Goal: Task Accomplishment & Management: Use online tool/utility

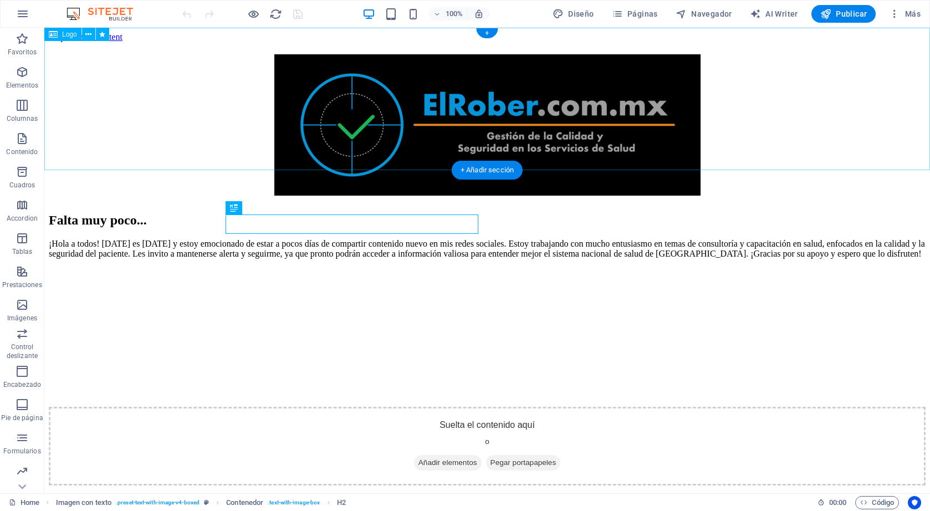
click at [365, 83] on div at bounding box center [487, 127] width 877 height 147
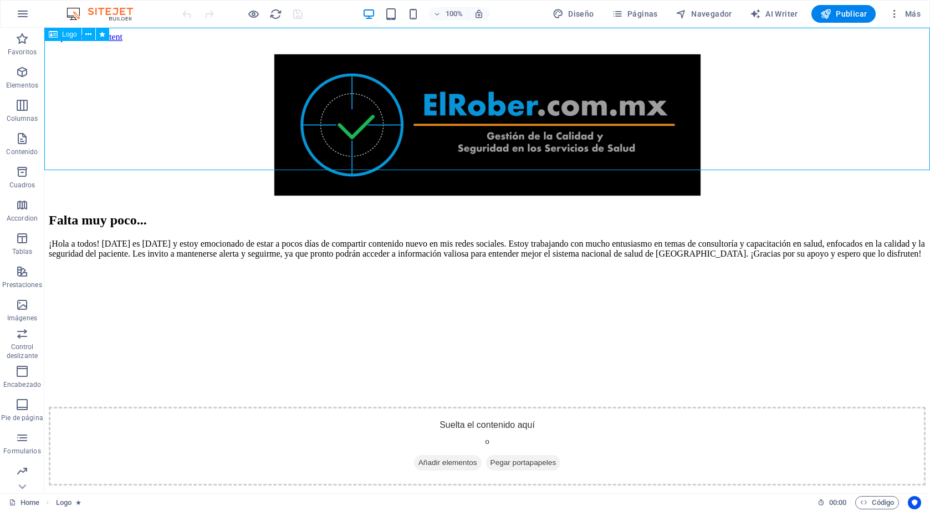
click at [60, 36] on div "Logo" at bounding box center [62, 34] width 37 height 13
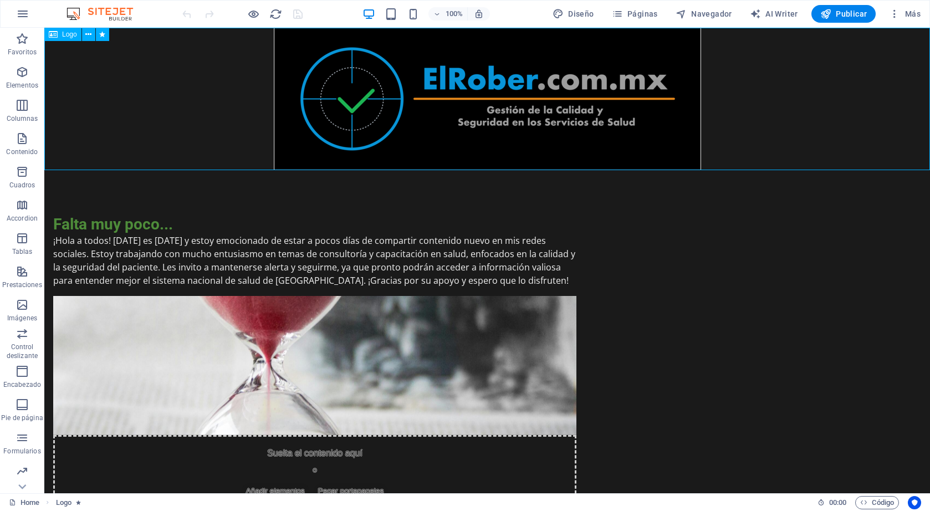
click at [67, 36] on span "Logo" at bounding box center [69, 34] width 15 height 7
click at [47, 34] on div "Logo" at bounding box center [62, 34] width 37 height 13
click at [90, 35] on icon at bounding box center [88, 35] width 6 height 12
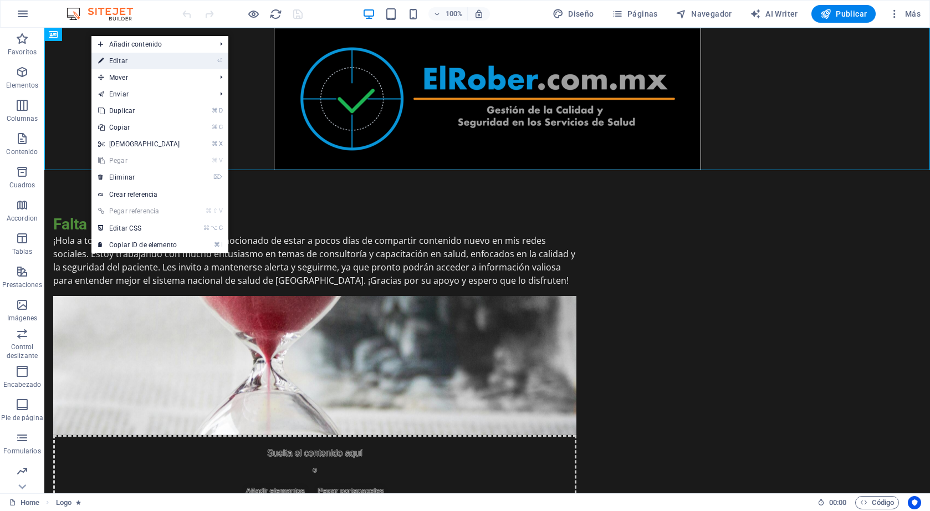
click at [145, 61] on link "⏎ Editar" at bounding box center [138, 61] width 95 height 17
select select "px"
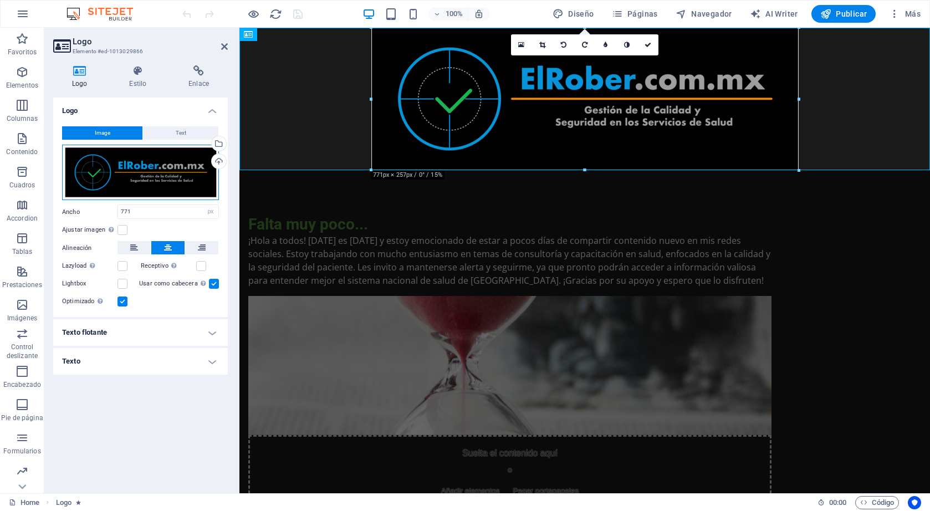
click at [182, 163] on div "Arrastra archivos aquí, haz clic para escoger archivos o selecciona archivos de…" at bounding box center [140, 173] width 157 height 56
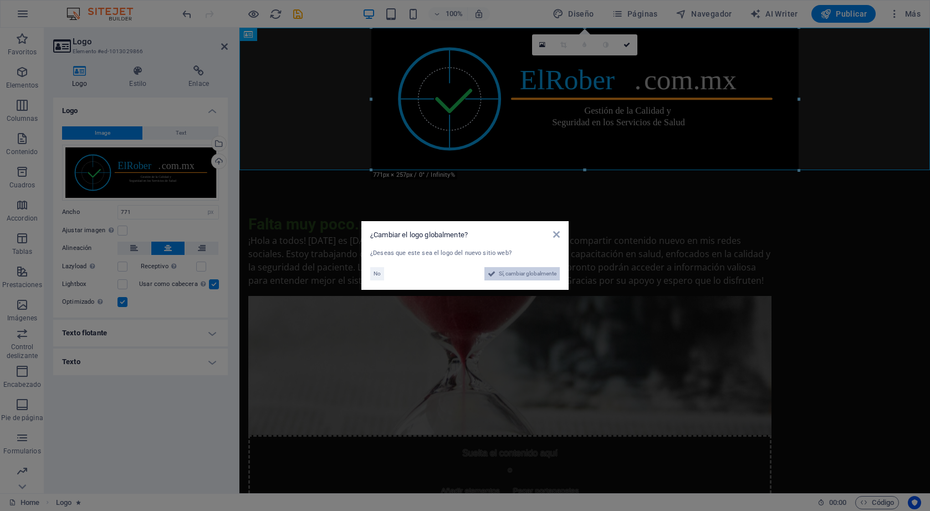
click at [525, 274] on span "Sí, cambiar globalmente" at bounding box center [528, 273] width 58 height 13
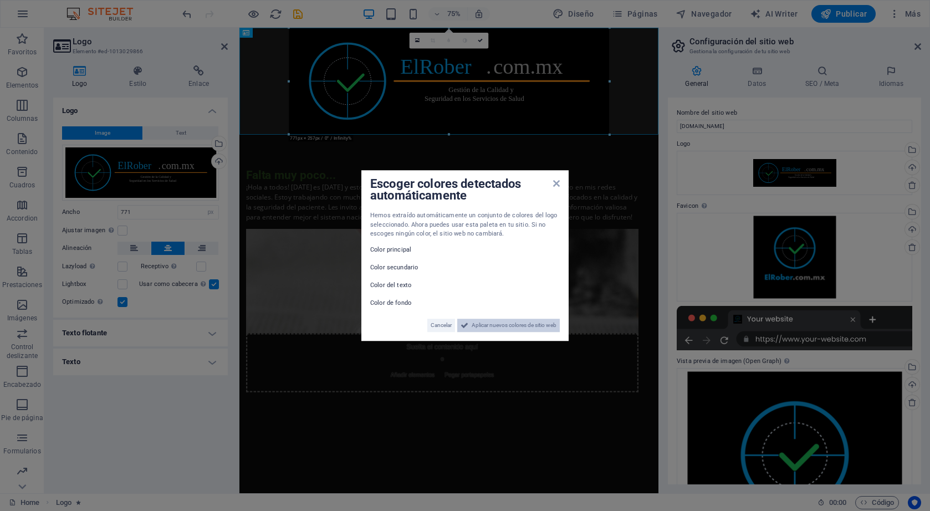
click at [525, 324] on span "Aplicar nuevos colores de sitio web" at bounding box center [514, 325] width 85 height 13
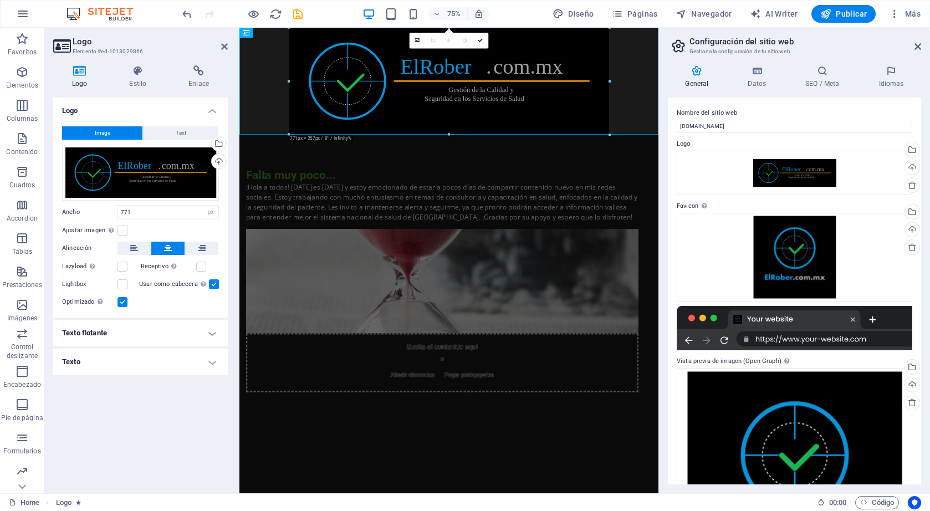
click at [656, 443] on html "Skip to main content Falta muy poco... ¡Hola a todos! [DATE] es [DATE] y estoy …" at bounding box center [518, 293] width 559 height 531
click at [268, 119] on div at bounding box center [518, 99] width 559 height 142
click at [440, 466] on html "Skip to main content Falta muy poco... ¡Hola a todos! [DATE] es [DATE] y estoy …" at bounding box center [518, 293] width 559 height 531
click at [584, 483] on span "Pegar portapapeles" at bounding box center [546, 491] width 75 height 16
click at [617, 435] on div "Suelta el contenido aquí o Añadir elementos Pegar portapapeles" at bounding box center [509, 474] width 523 height 79
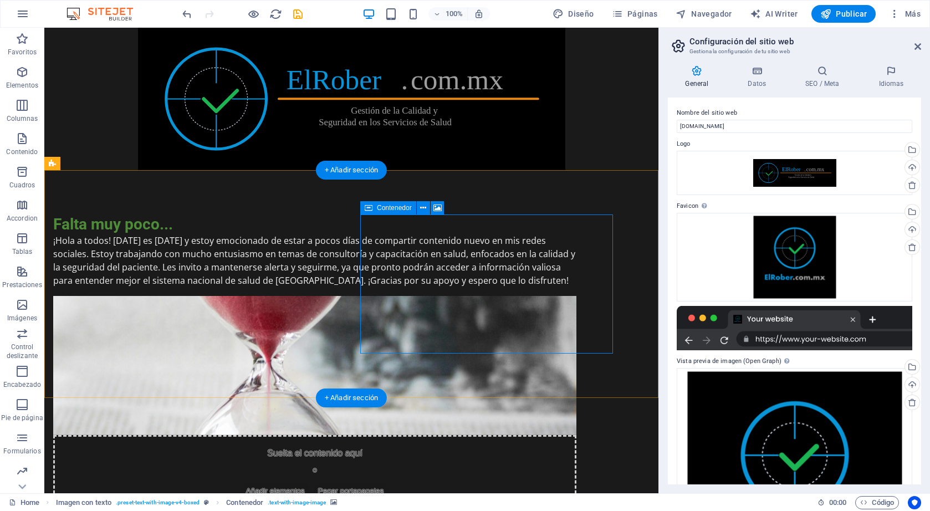
click at [402, 435] on div "Suelta el contenido aquí o Añadir elementos Pegar portapapeles" at bounding box center [314, 474] width 523 height 79
click at [425, 209] on icon at bounding box center [423, 208] width 6 height 12
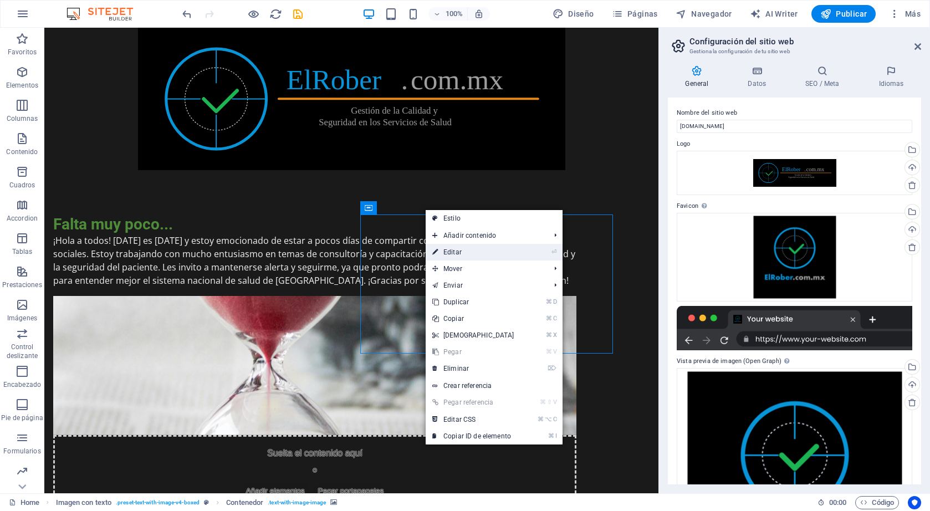
click at [476, 251] on link "⏎ Editar" at bounding box center [473, 252] width 95 height 17
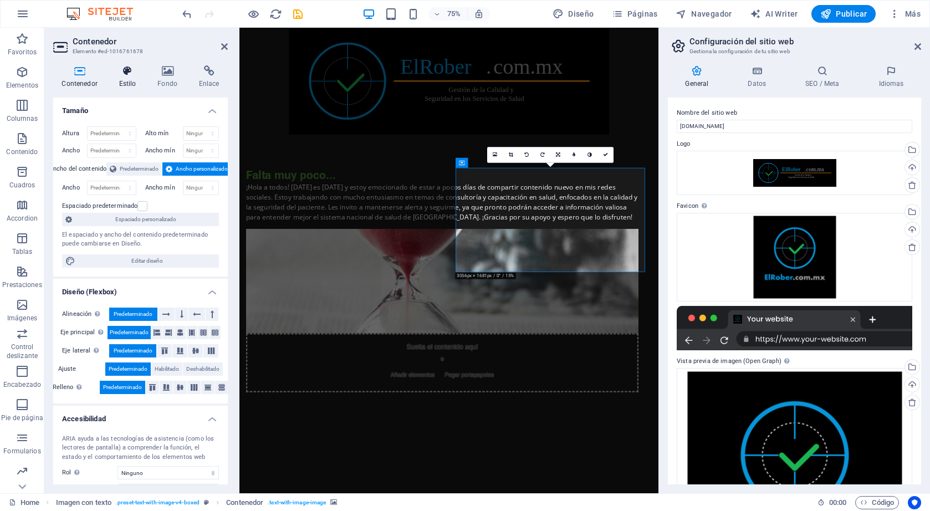
click at [126, 77] on h4 "Estilo" at bounding box center [129, 76] width 39 height 23
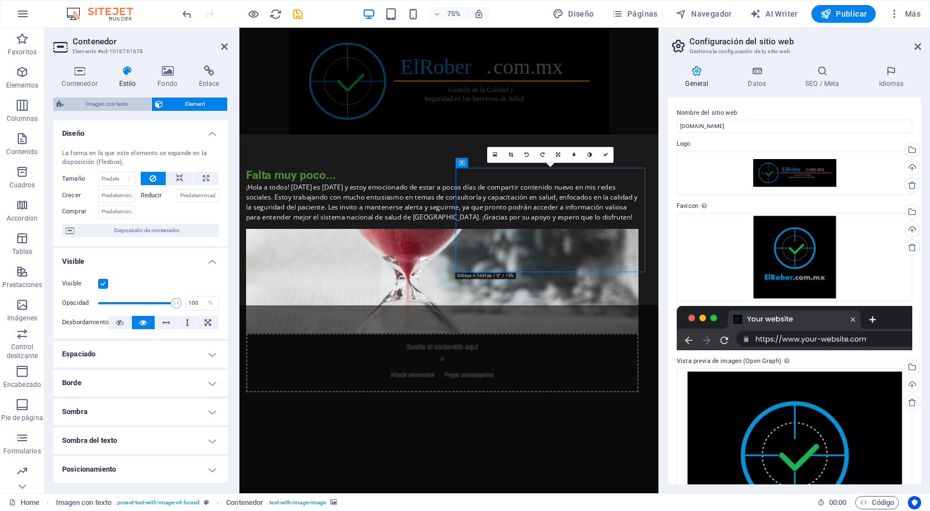
click at [120, 103] on span "Imagen con texto" at bounding box center [107, 104] width 81 height 13
select select "rem"
select select "px"
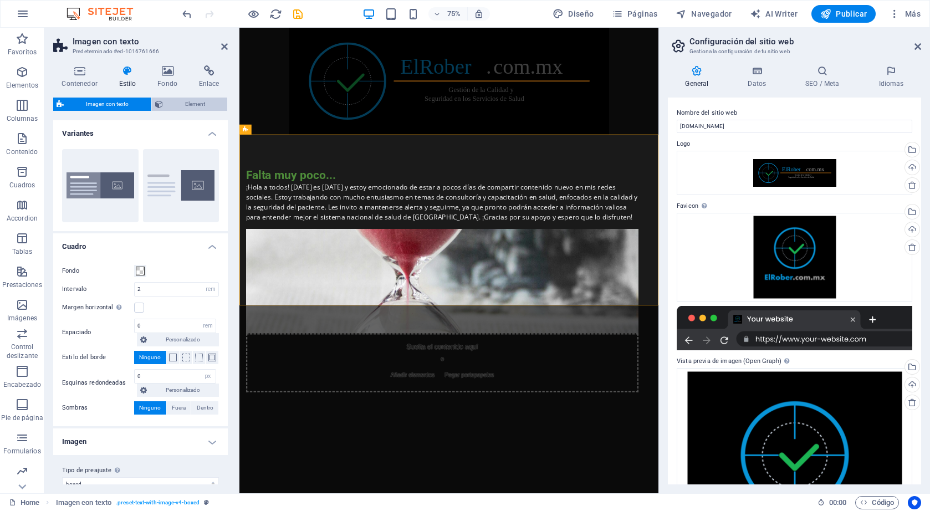
click at [174, 104] on span "Element" at bounding box center [195, 104] width 58 height 13
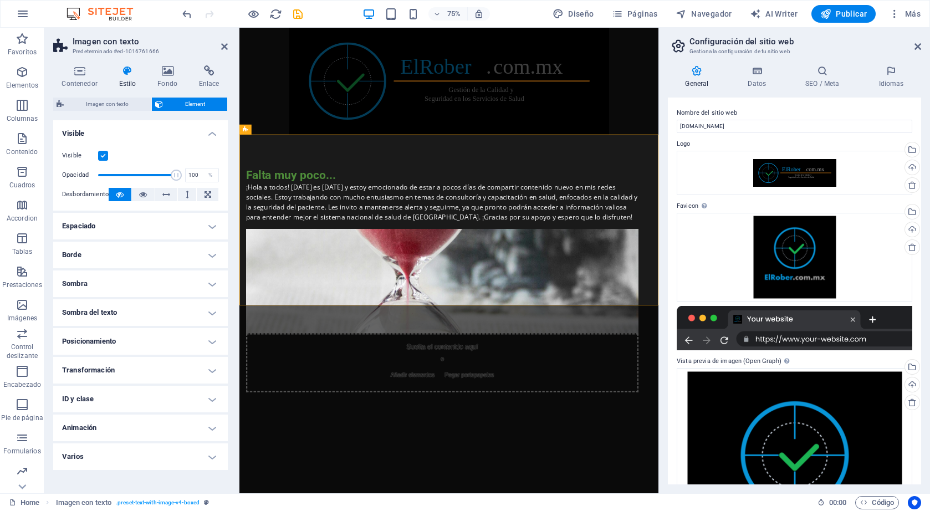
click at [224, 52] on header "Imagen con texto Predeterminado #ed-1016761666" at bounding box center [140, 42] width 175 height 29
click at [176, 65] on icon at bounding box center [167, 70] width 37 height 11
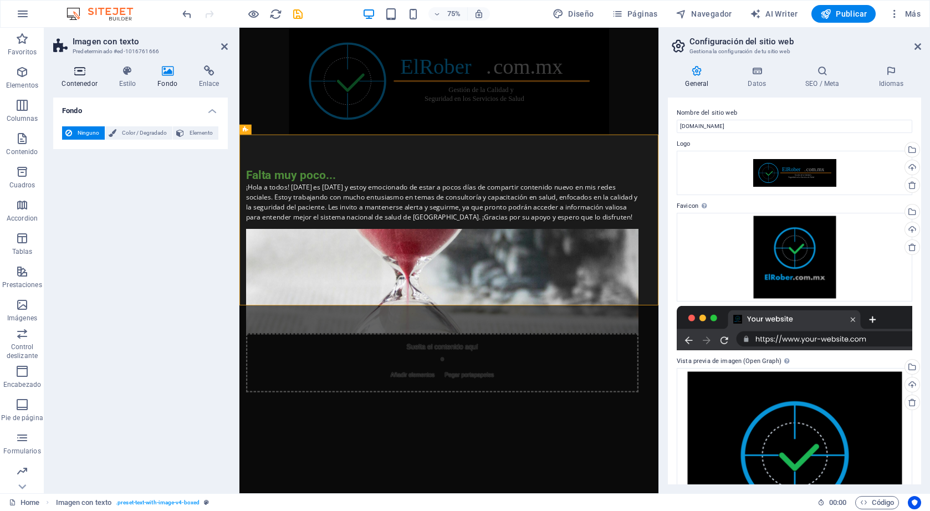
click at [75, 71] on icon at bounding box center [79, 70] width 53 height 11
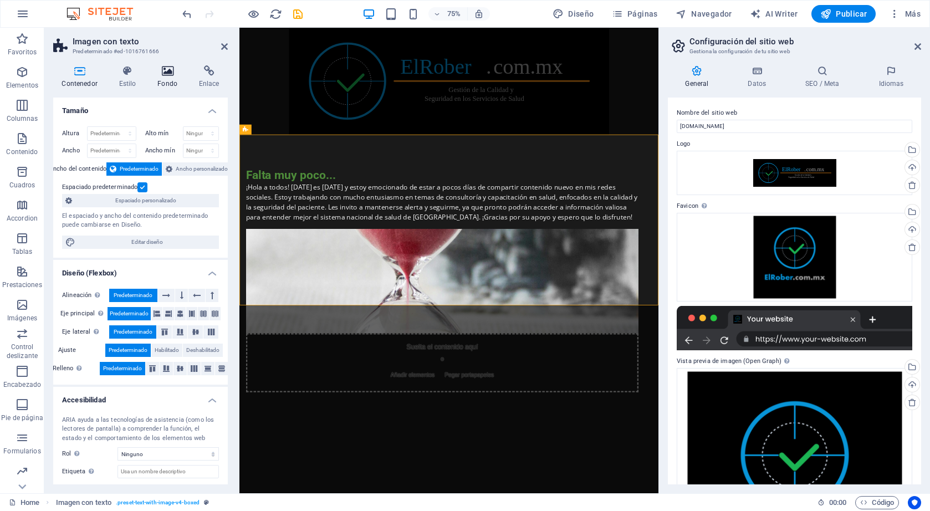
click at [169, 76] on icon at bounding box center [167, 70] width 37 height 11
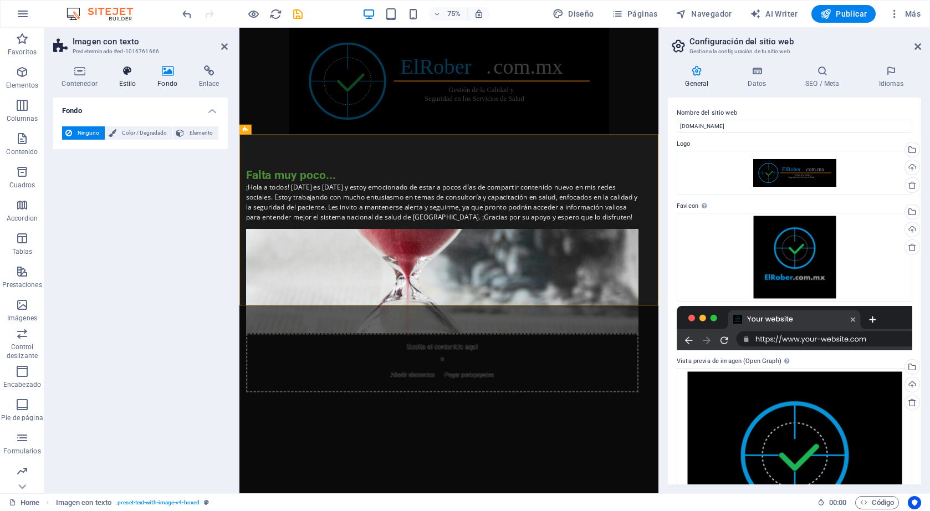
click at [135, 77] on h4 "Estilo" at bounding box center [129, 76] width 39 height 23
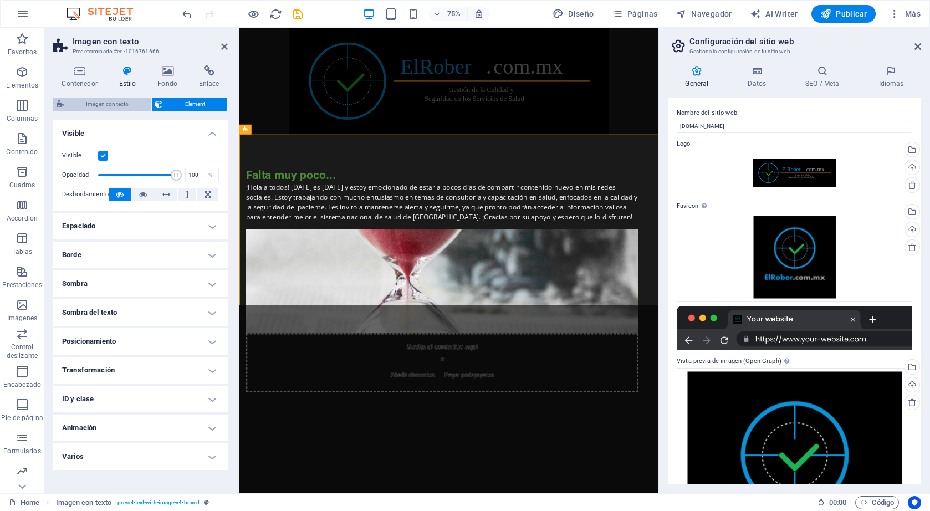
click at [129, 105] on span "Imagen con texto" at bounding box center [107, 104] width 81 height 13
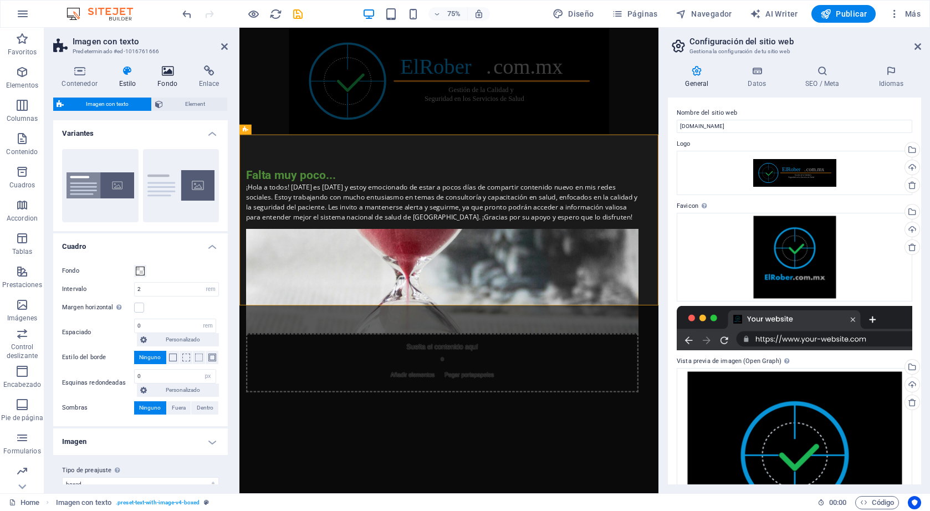
click at [166, 68] on icon at bounding box center [167, 70] width 37 height 11
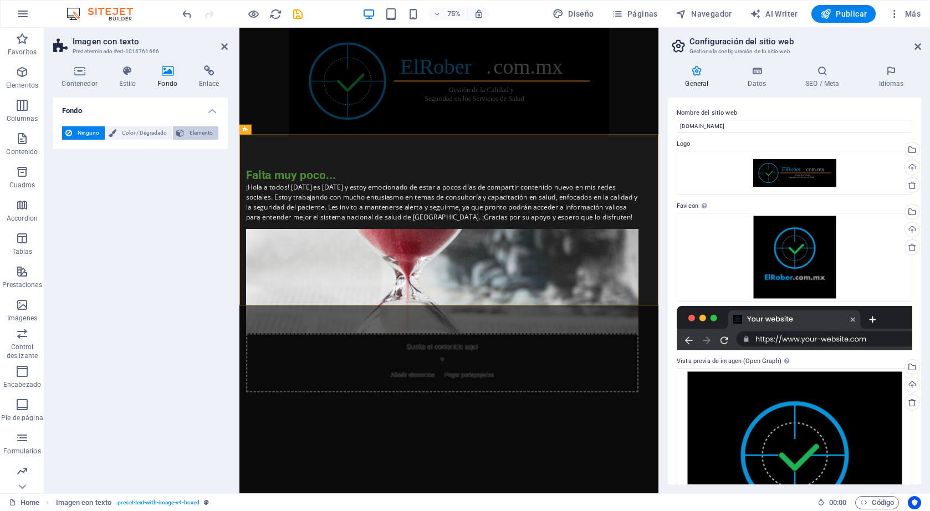
click at [197, 130] on span "Elemento" at bounding box center [201, 132] width 28 height 13
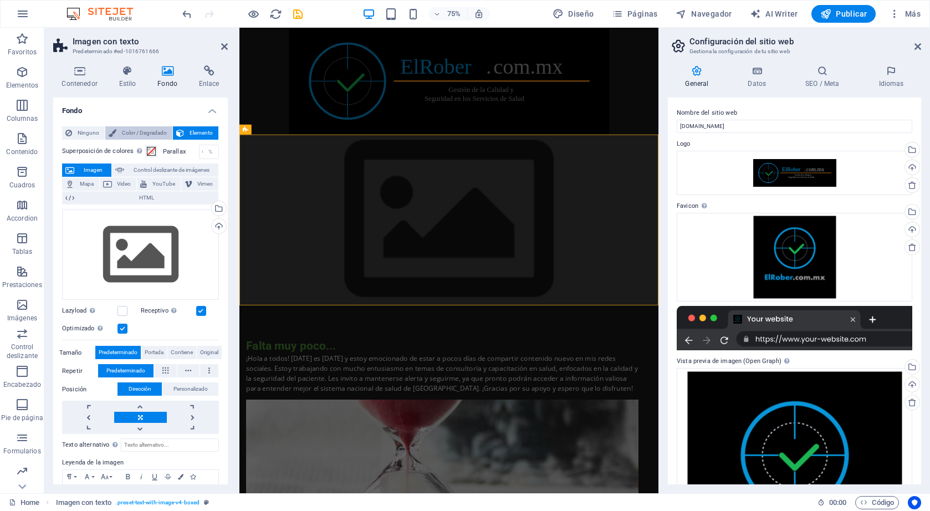
click at [146, 132] on span "Color / Degradado" at bounding box center [144, 132] width 49 height 13
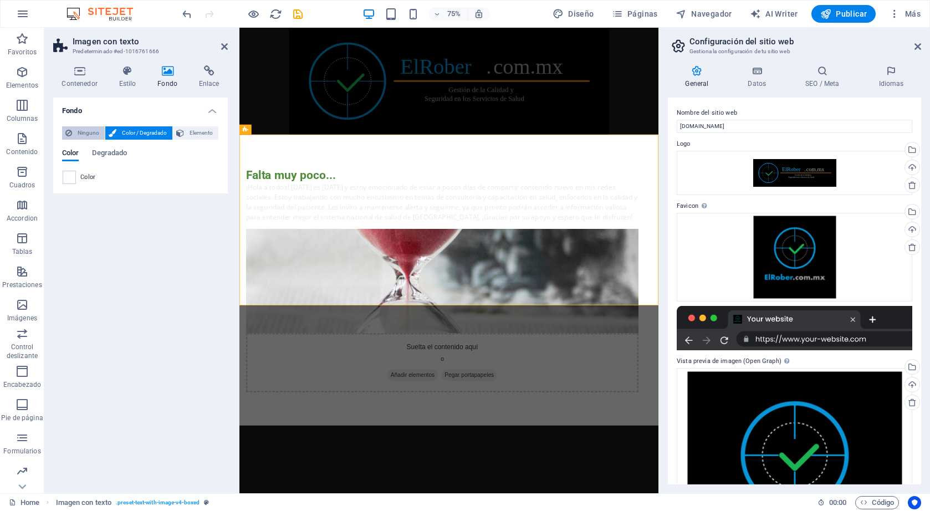
click at [95, 130] on span "Ninguno" at bounding box center [88, 132] width 26 height 13
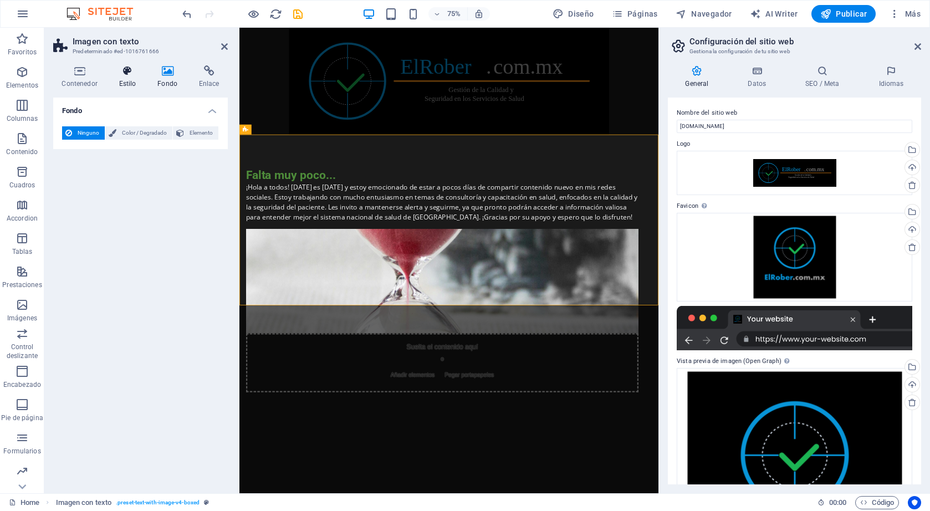
click at [128, 71] on icon at bounding box center [127, 70] width 34 height 11
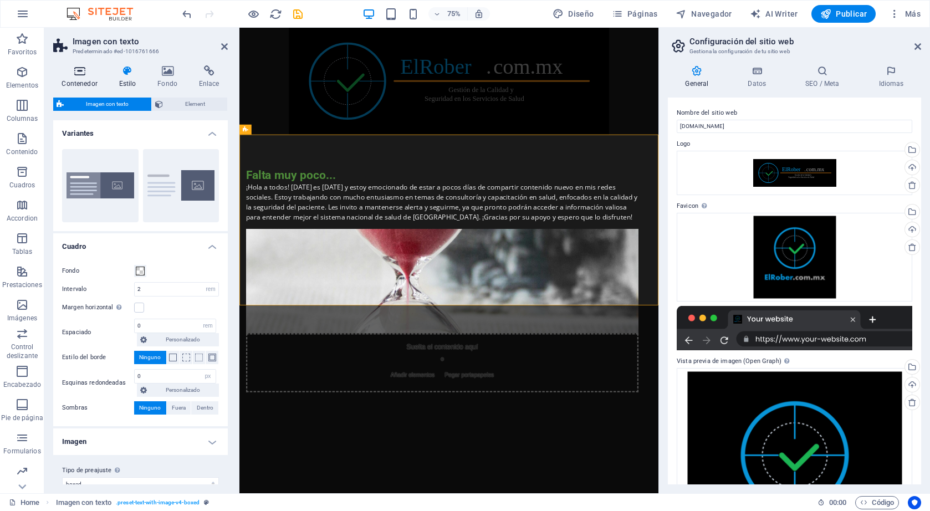
click at [86, 73] on icon at bounding box center [79, 70] width 53 height 11
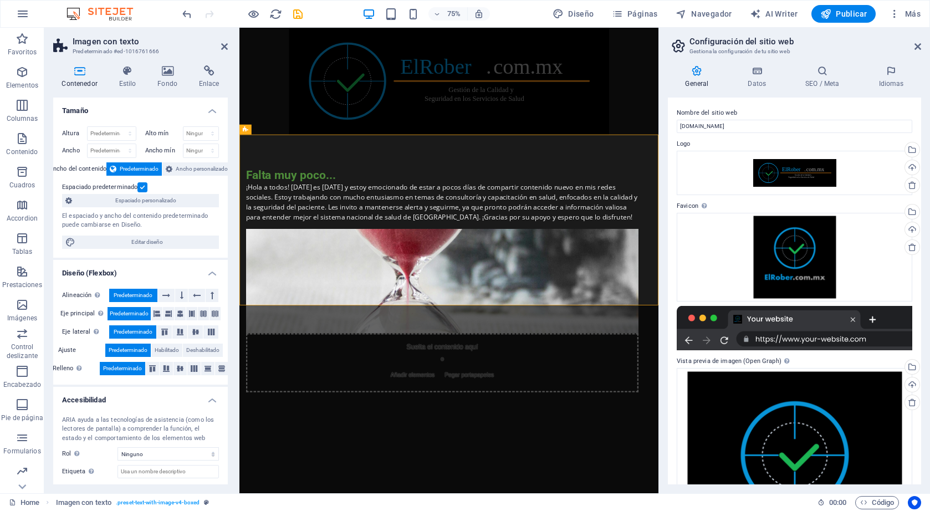
scroll to position [56, 0]
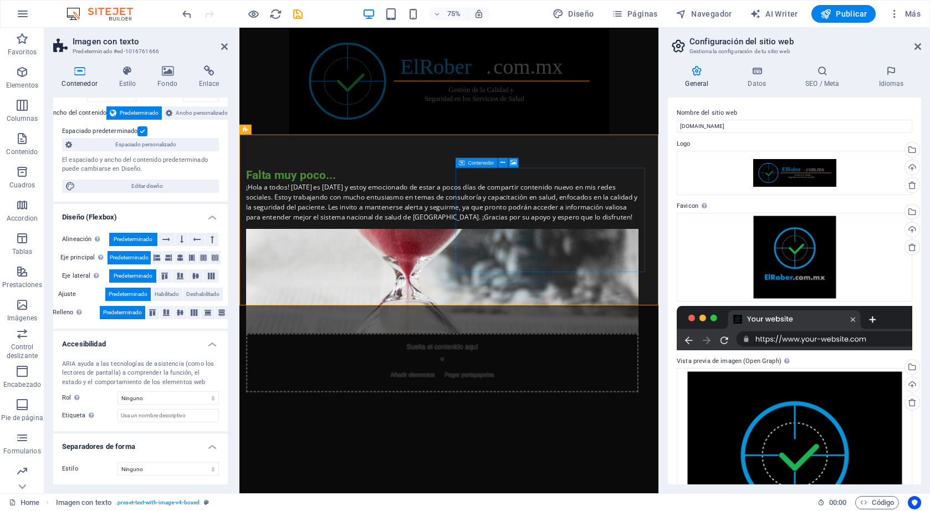
click at [544, 435] on div "Suelta el contenido aquí o Añadir elementos Pegar portapapeles" at bounding box center [509, 474] width 523 height 79
click at [517, 163] on button at bounding box center [513, 163] width 10 height 10
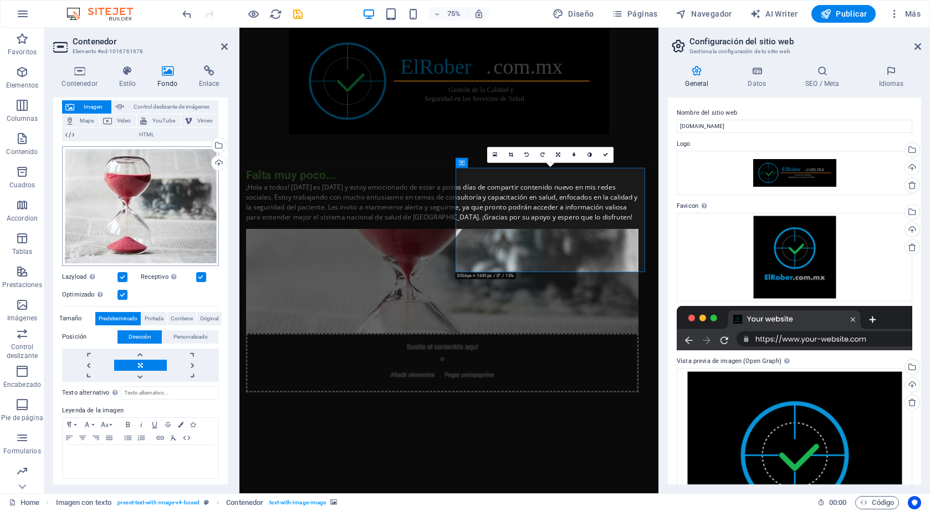
scroll to position [65, 0]
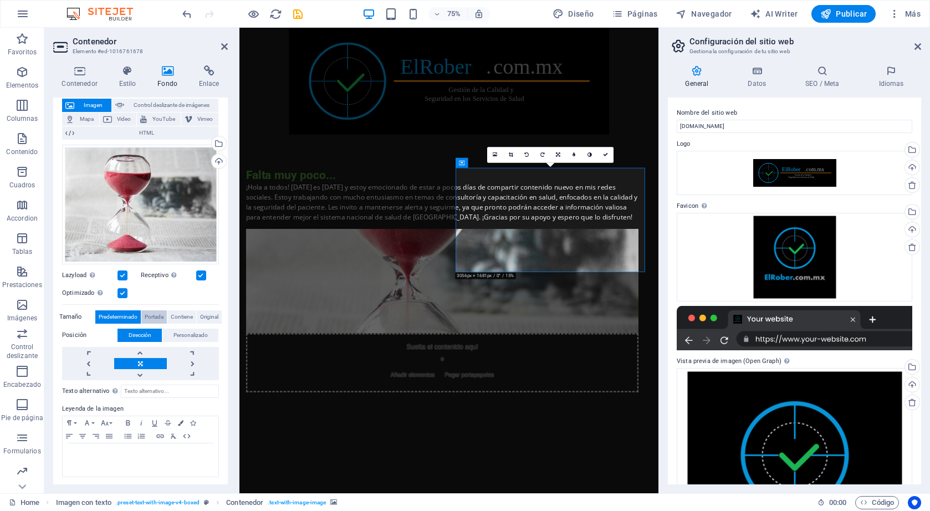
click at [157, 317] on span "Portada" at bounding box center [154, 316] width 19 height 13
click at [176, 317] on span "Contiene" at bounding box center [182, 316] width 22 height 13
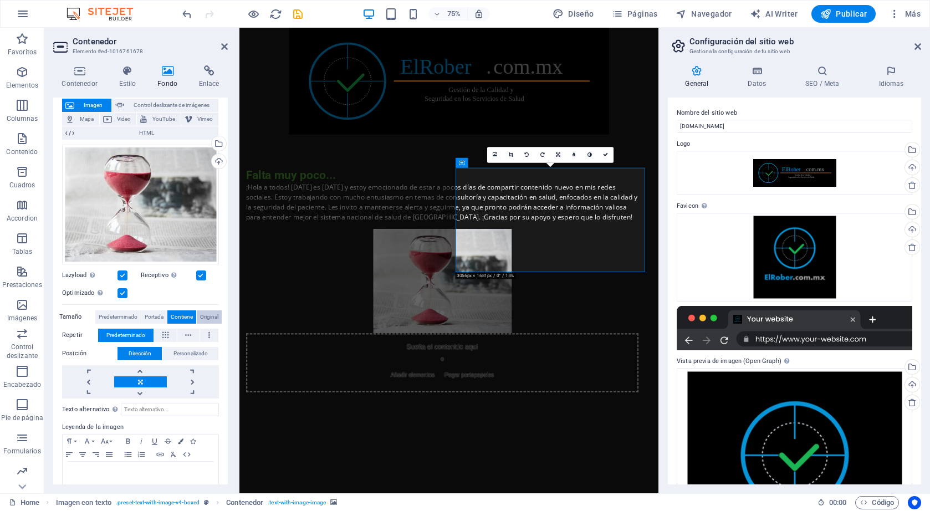
click at [202, 314] on span "Original" at bounding box center [209, 316] width 18 height 13
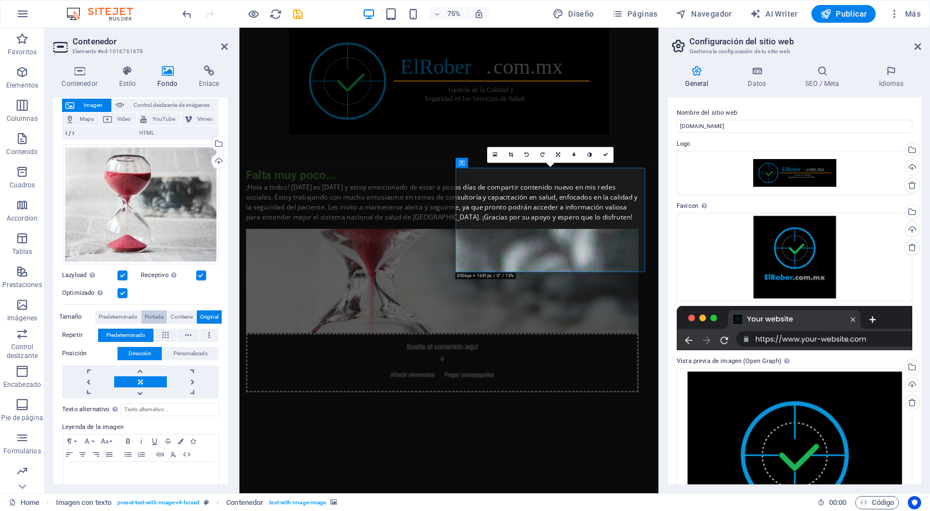
click at [163, 315] on button "Portada" at bounding box center [154, 316] width 26 height 13
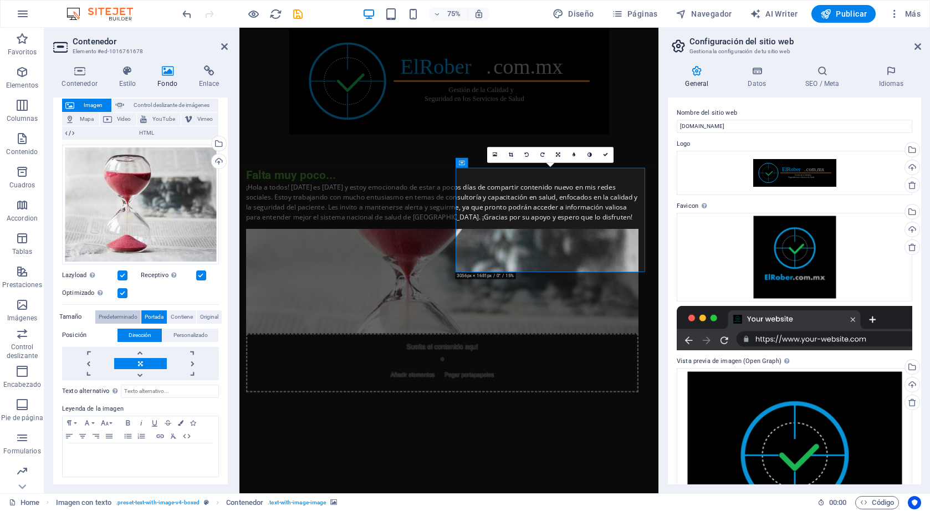
click at [125, 315] on span "Predeterminado" at bounding box center [118, 316] width 39 height 13
click at [177, 313] on span "Contiene" at bounding box center [182, 316] width 22 height 13
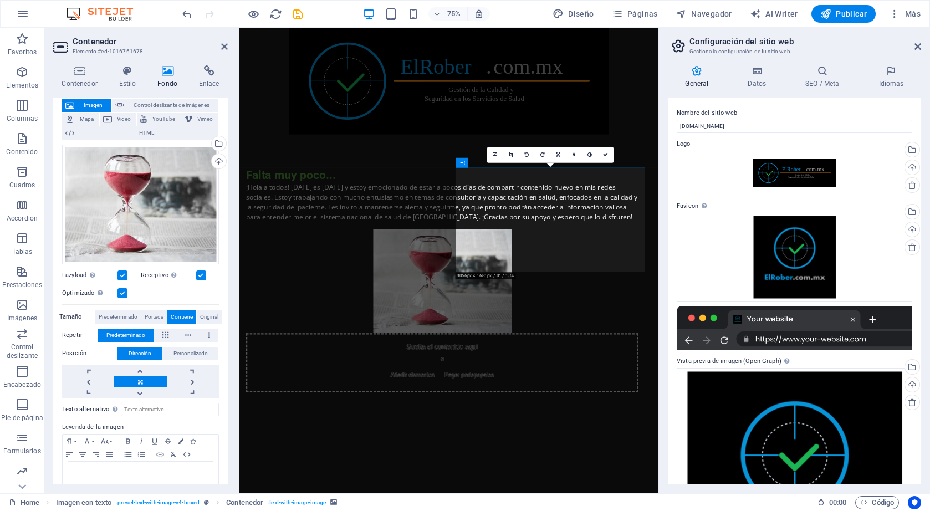
click at [144, 378] on link at bounding box center [140, 381] width 52 height 11
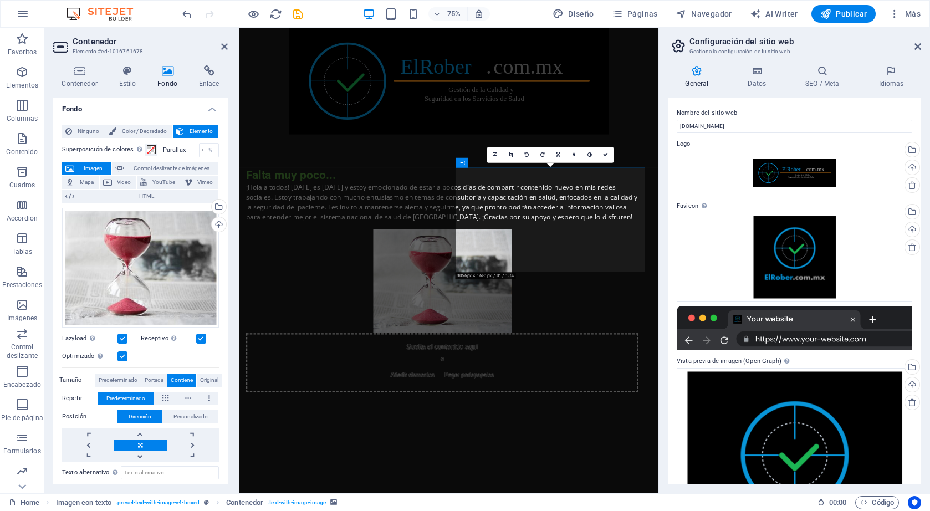
scroll to position [0, 0]
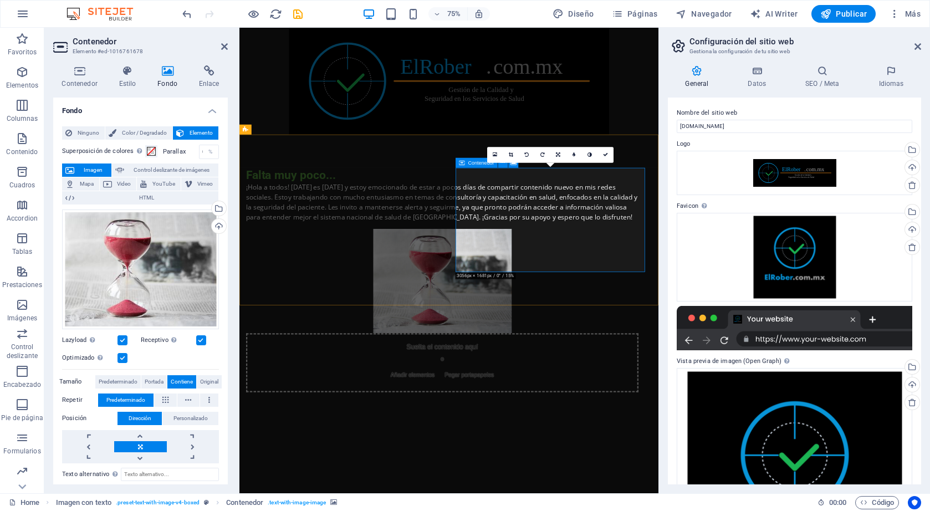
click at [504, 483] on span "Añadir elementos" at bounding box center [471, 491] width 68 height 16
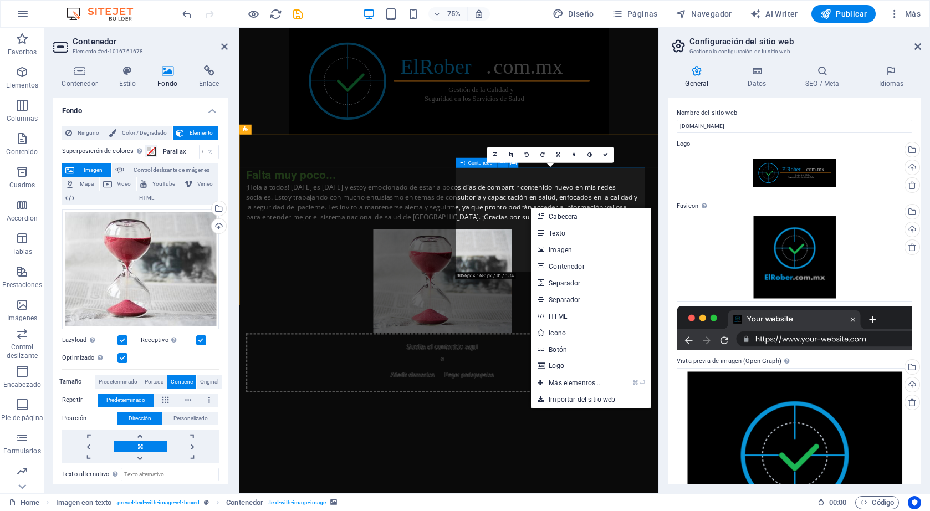
click at [557, 435] on div "Suelta el contenido aquí o Añadir elementos Pegar portapapeles" at bounding box center [509, 474] width 523 height 79
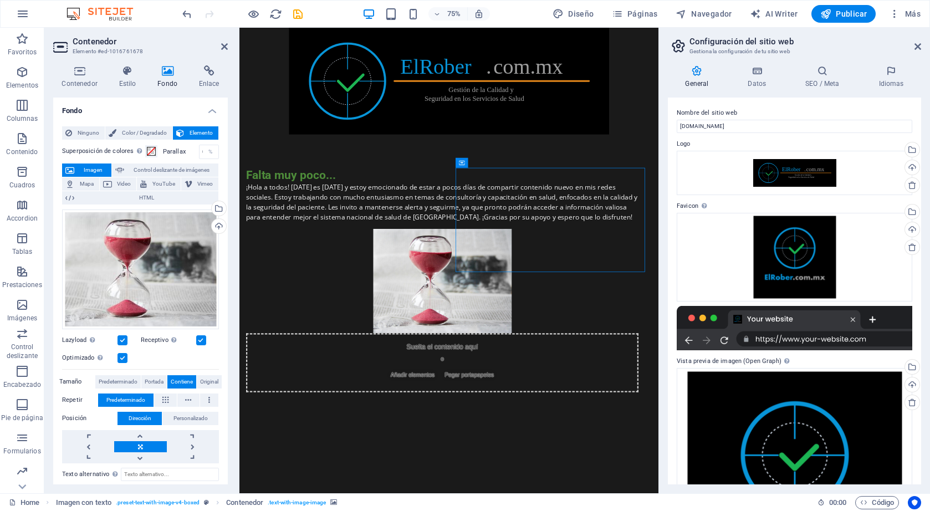
drag, startPoint x: 544, startPoint y: 291, endPoint x: 544, endPoint y: 307, distance: 16.6
click at [544, 307] on div "Suelta el contenido aquí o Añadir elementos Pegar portapapeles" at bounding box center [509, 405] width 523 height 218
click at [549, 435] on div "Suelta el contenido aquí o Añadir elementos Pegar portapapeles" at bounding box center [509, 474] width 523 height 79
click at [540, 435] on div "Suelta el contenido aquí o Añadir elementos Pegar portapapeles" at bounding box center [509, 474] width 523 height 79
click at [524, 511] on html "Skip to main content Falta muy poco... ¡Hola a todos! [DATE] es [DATE] y estoy …" at bounding box center [518, 293] width 559 height 531
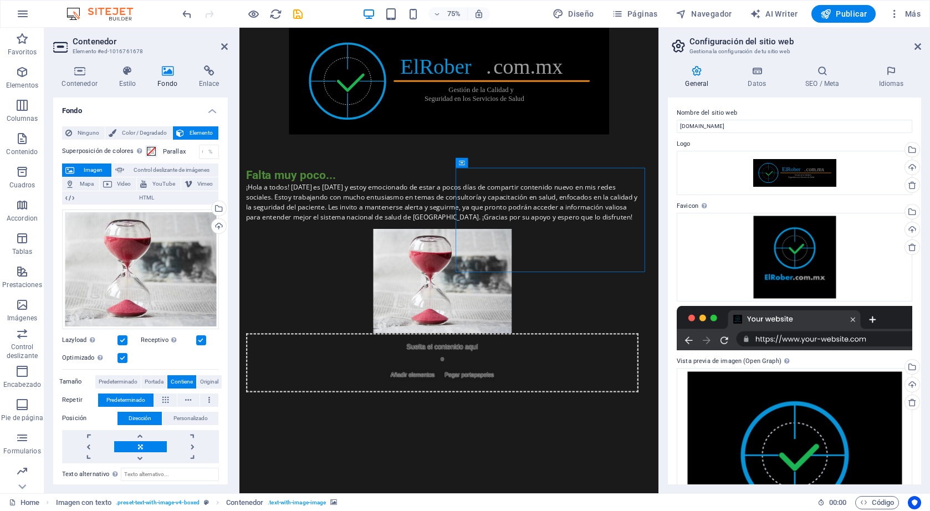
click at [524, 511] on html "Skip to main content Falta muy poco... ¡Hola a todos! [DATE] es [DATE] y estoy …" at bounding box center [518, 293] width 559 height 531
click at [111, 133] on icon at bounding box center [113, 132] width 8 height 13
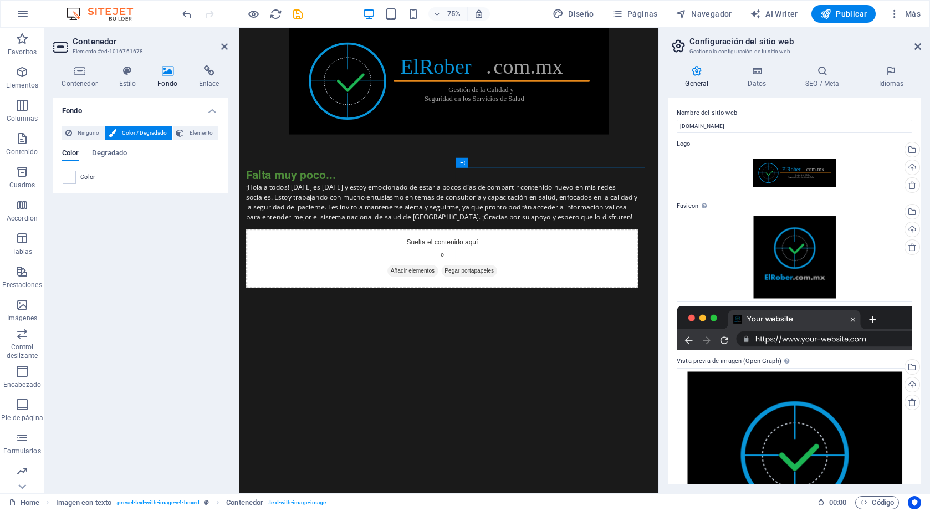
click at [298, 419] on html "Skip to main content Falta muy poco... ¡Hola a todos! [DATE] es [DATE] y estoy …" at bounding box center [518, 223] width 559 height 391
click at [284, 404] on html "Skip to main content Falta muy poco... ¡Hola a todos! [DATE] es [DATE] y estoy …" at bounding box center [518, 223] width 559 height 391
click at [759, 81] on h4 "Datos" at bounding box center [760, 76] width 58 height 23
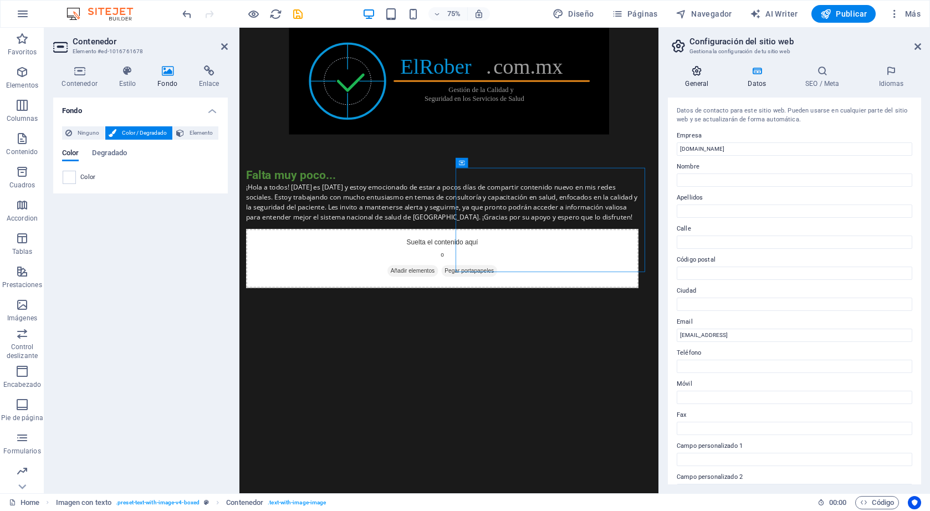
click at [700, 78] on h4 "General" at bounding box center [699, 76] width 63 height 23
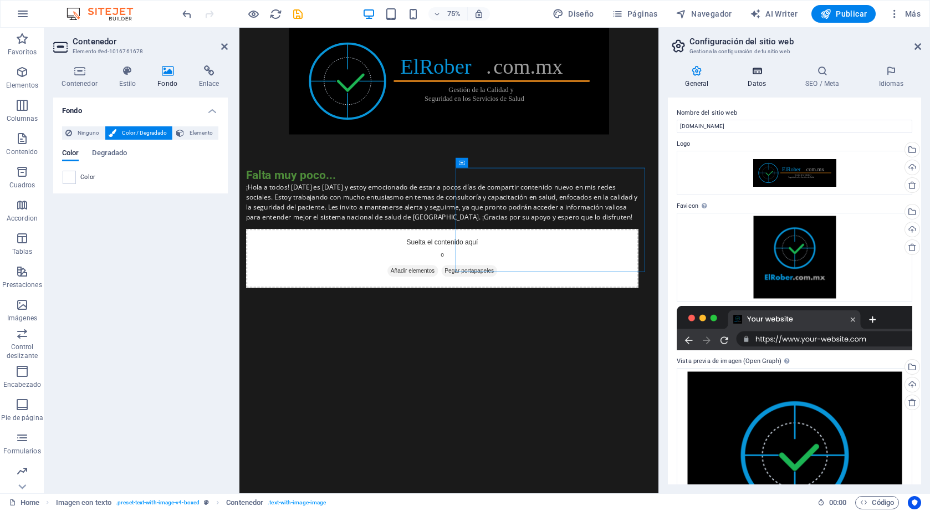
click at [755, 78] on h4 "Datos" at bounding box center [760, 76] width 58 height 23
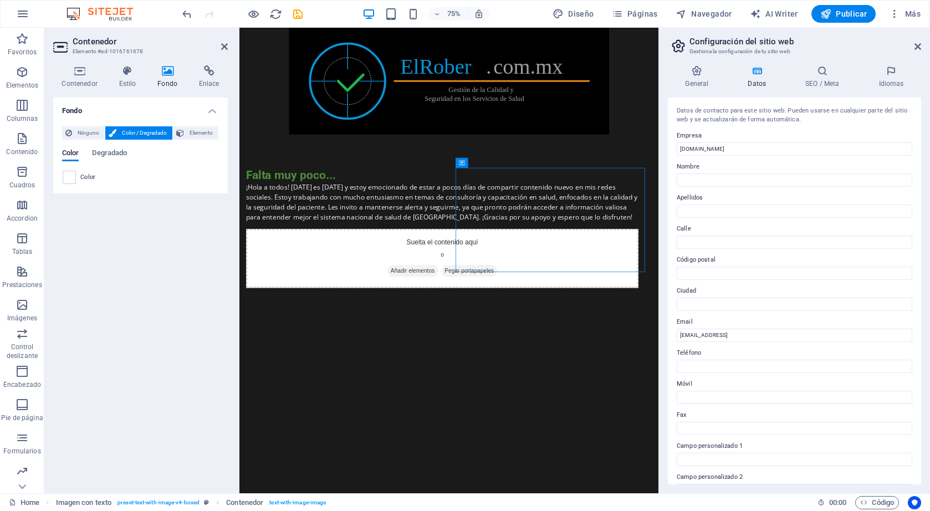
scroll to position [145, 0]
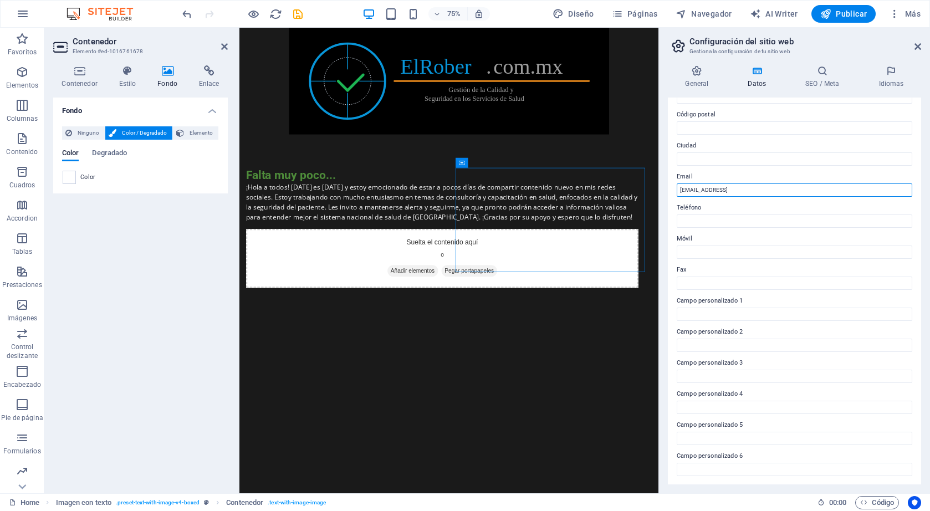
drag, startPoint x: 1071, startPoint y: 219, endPoint x: 743, endPoint y: 231, distance: 327.3
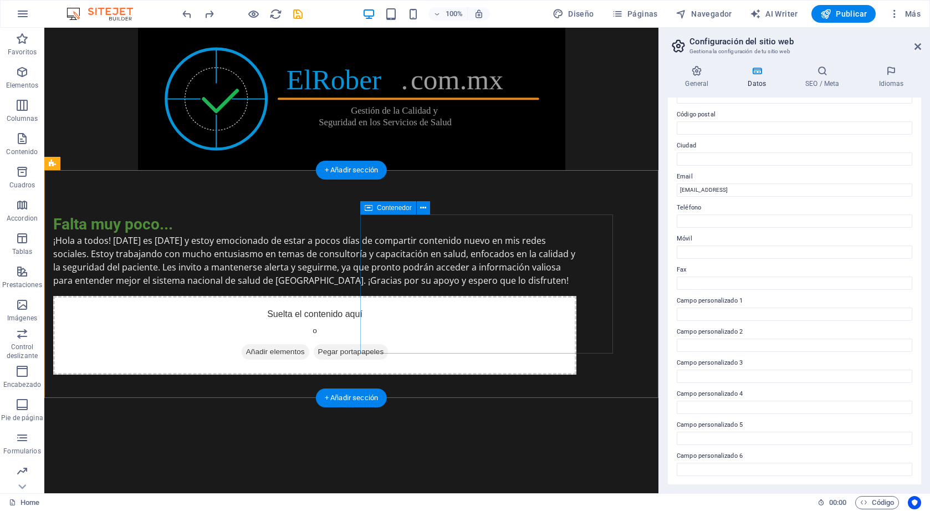
click at [565, 296] on div "Suelta el contenido aquí o Añadir elementos Pegar portapapeles" at bounding box center [314, 335] width 523 height 79
drag, startPoint x: 524, startPoint y: 240, endPoint x: 464, endPoint y: 298, distance: 83.1
click at [464, 298] on div "Suelta el contenido aquí o Añadir elementos Pegar portapapeles" at bounding box center [314, 335] width 523 height 79
drag, startPoint x: 426, startPoint y: 272, endPoint x: 502, endPoint y: 282, distance: 76.5
click at [502, 296] on div "Suelta el contenido aquí o Añadir elementos Pegar portapapeles" at bounding box center [314, 335] width 523 height 79
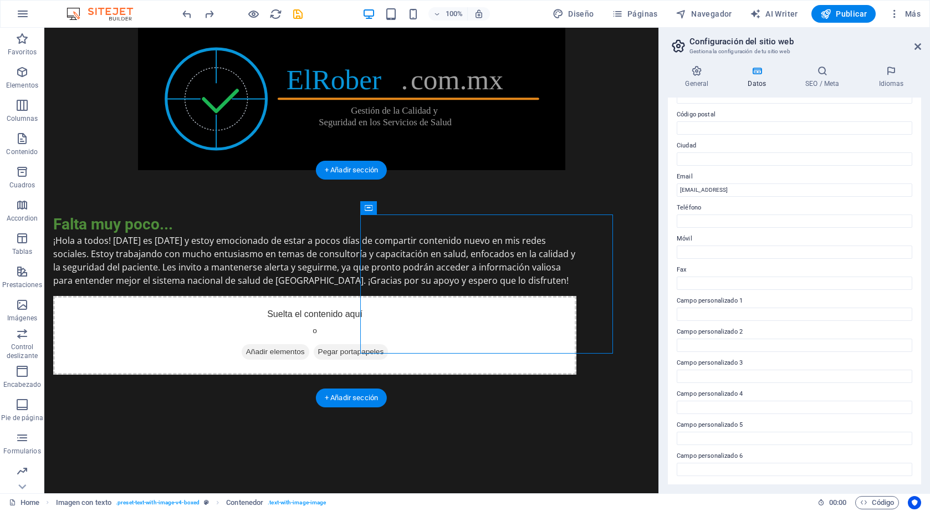
drag, startPoint x: 480, startPoint y: 288, endPoint x: 475, endPoint y: 318, distance: 30.8
click at [475, 318] on div "Suelta el contenido aquí o Añadir elementos Pegar portapapeles" at bounding box center [314, 335] width 523 height 79
click at [309, 344] on span "Añadir elementos" at bounding box center [276, 352] width 68 height 16
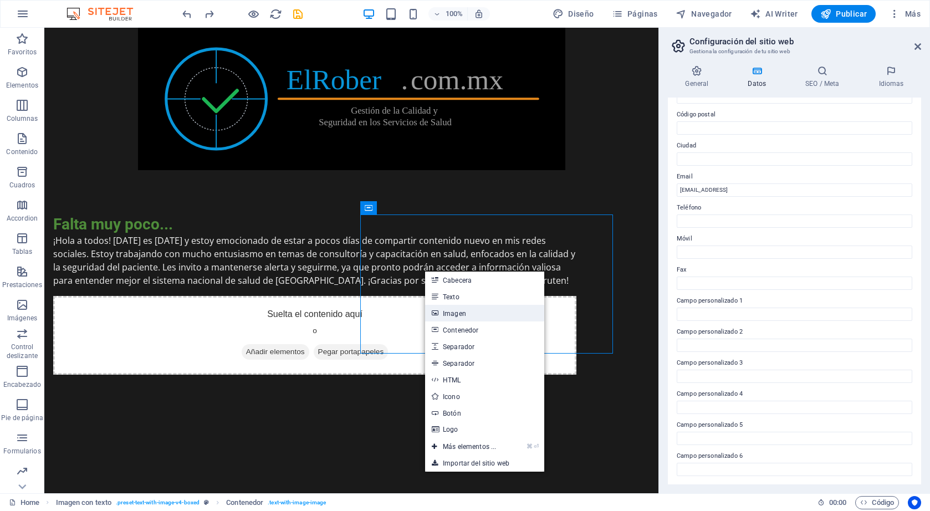
click at [461, 311] on link "Imagen" at bounding box center [484, 313] width 119 height 17
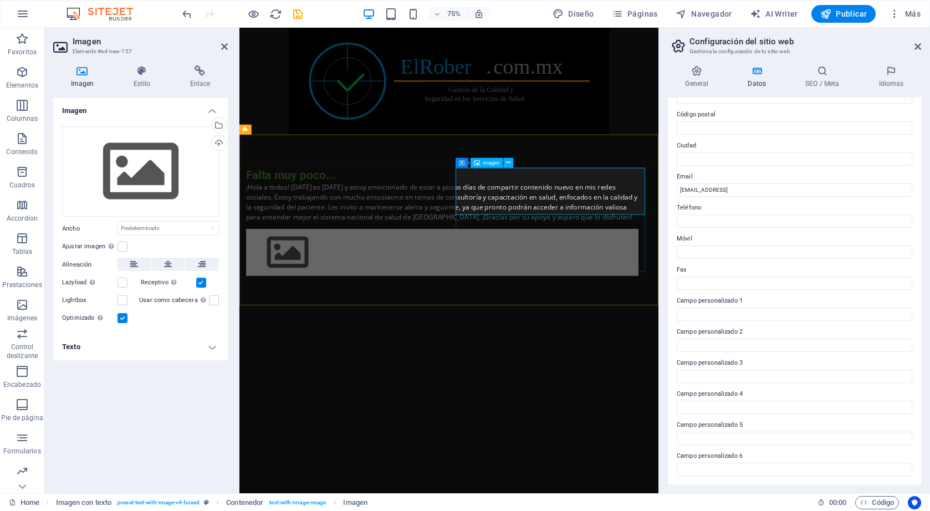
click at [488, 165] on span "Imagen" at bounding box center [491, 162] width 17 height 5
click at [190, 150] on div "Arrastra archivos aquí, haz clic para escoger archivos o selecciona archivos de…" at bounding box center [140, 171] width 157 height 91
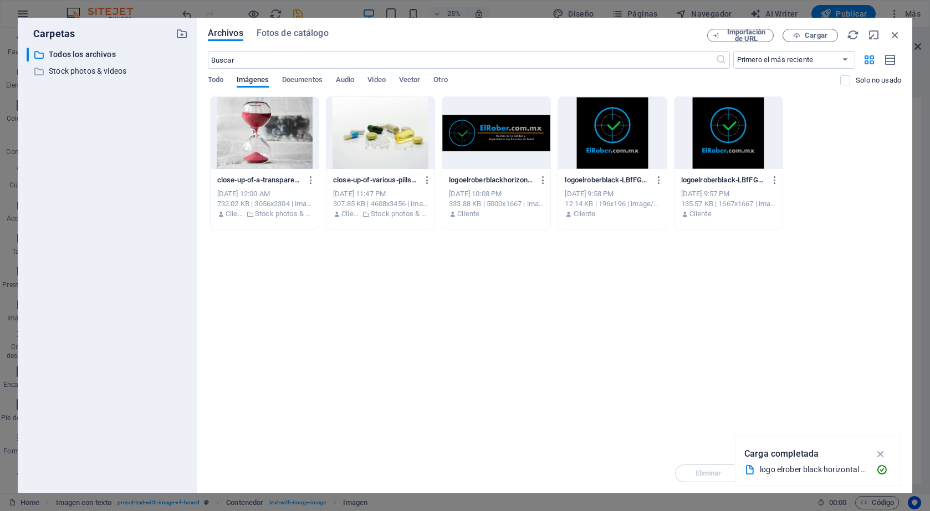
click at [265, 128] on div at bounding box center [265, 133] width 108 height 72
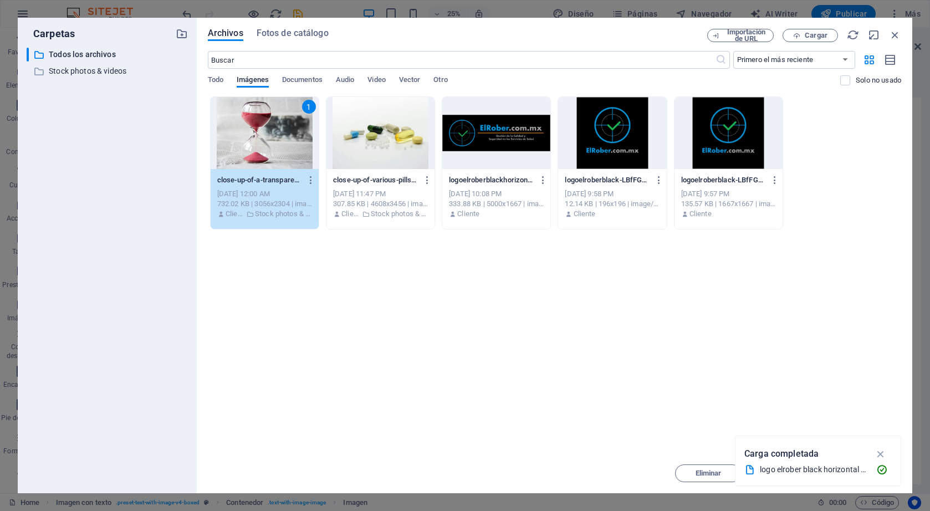
click at [265, 128] on div "1" at bounding box center [265, 133] width 108 height 72
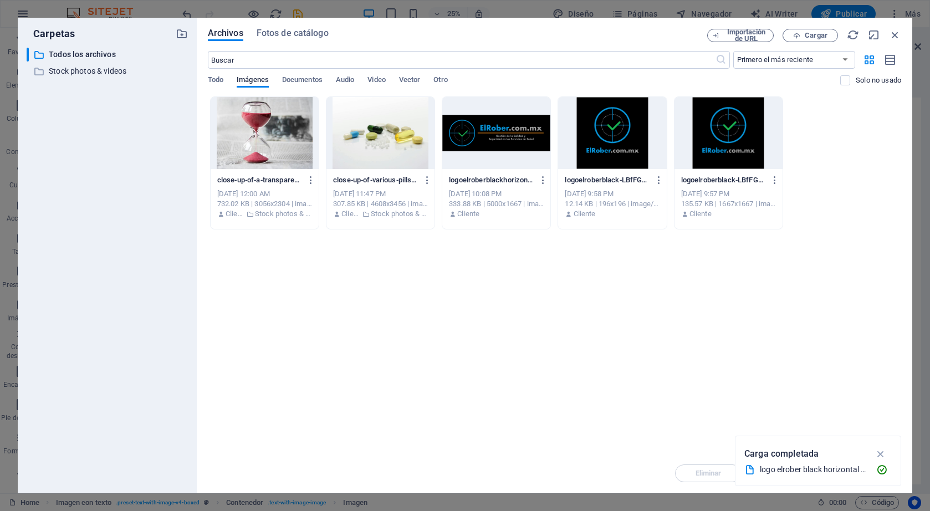
click at [268, 132] on div at bounding box center [265, 133] width 108 height 72
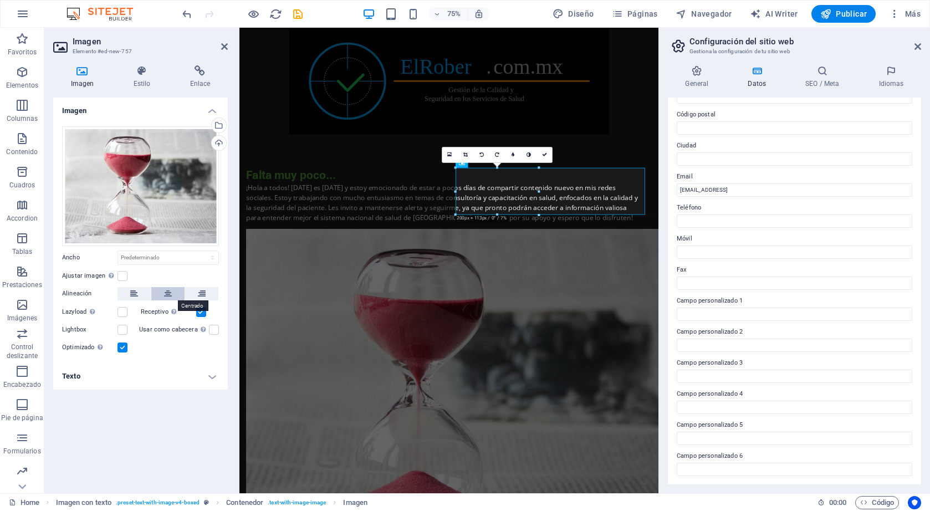
click at [170, 291] on icon at bounding box center [168, 293] width 8 height 13
click at [128, 310] on div "Lazyload La carga de imágenes tras la carga de la página mejora la velocidad de…" at bounding box center [101, 311] width 79 height 13
click at [125, 312] on label at bounding box center [123, 312] width 10 height 10
click at [0, 0] on input "Lazyload La carga de imágenes tras la carga de la página mejora la velocidad de…" at bounding box center [0, 0] width 0 height 0
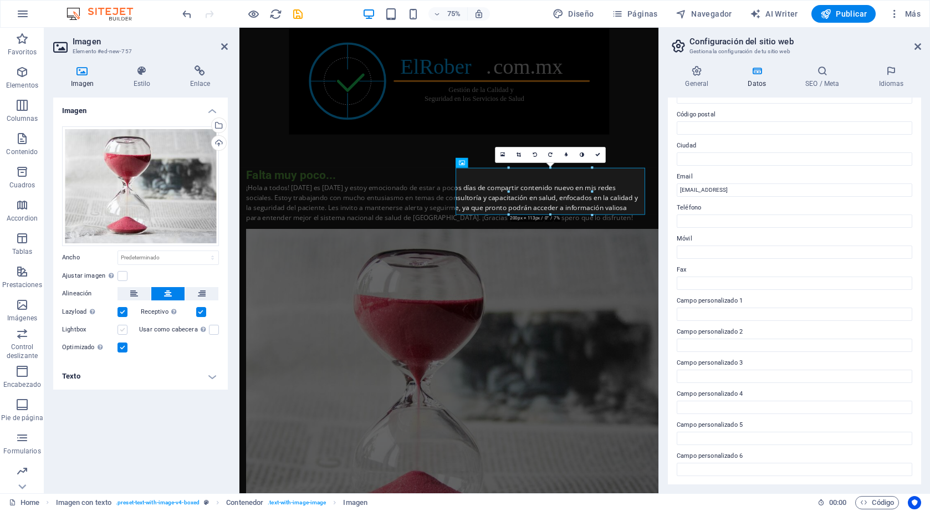
click at [124, 328] on label at bounding box center [123, 330] width 10 height 10
click at [0, 0] on input "Lightbox" at bounding box center [0, 0] width 0 height 0
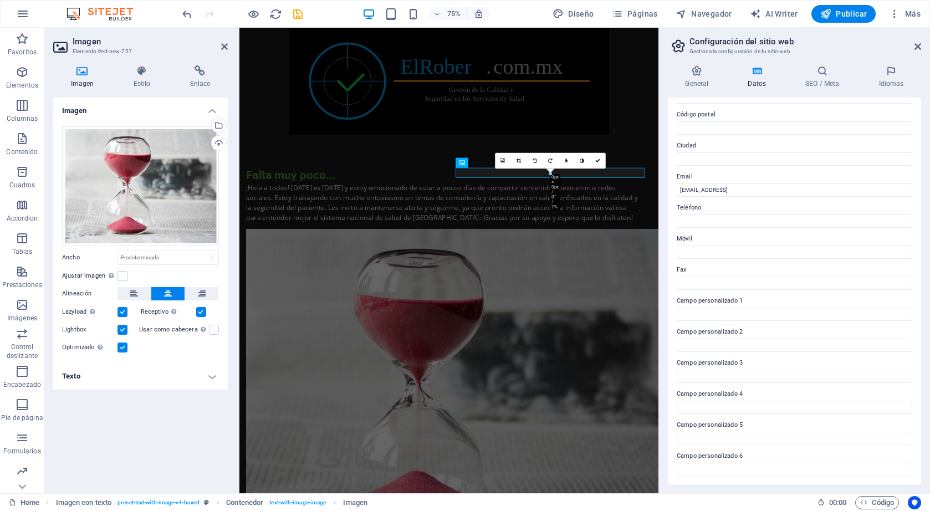
click at [681, 502] on html "Skip to main content Falta muy poco... ¡Hola a todos! [DATE] es [DATE] y estoy …" at bounding box center [518, 395] width 559 height 734
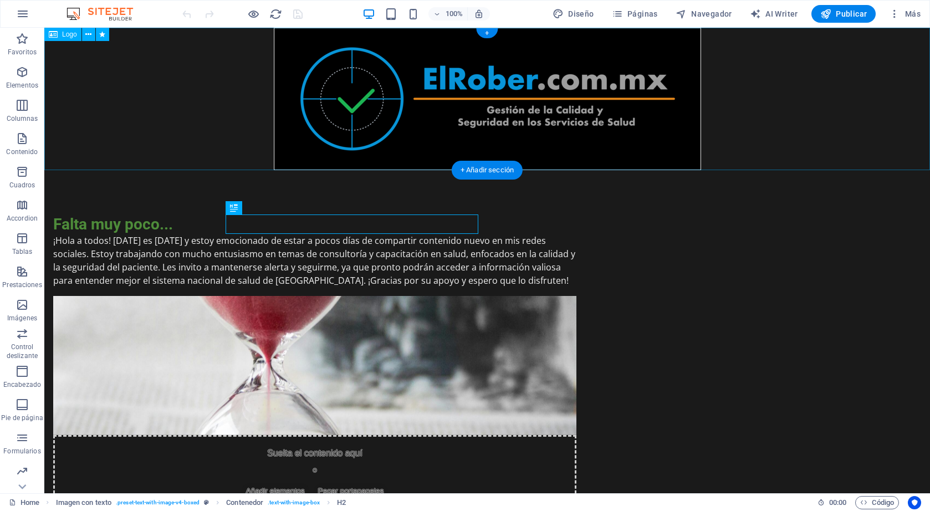
click at [798, 153] on div at bounding box center [487, 99] width 886 height 142
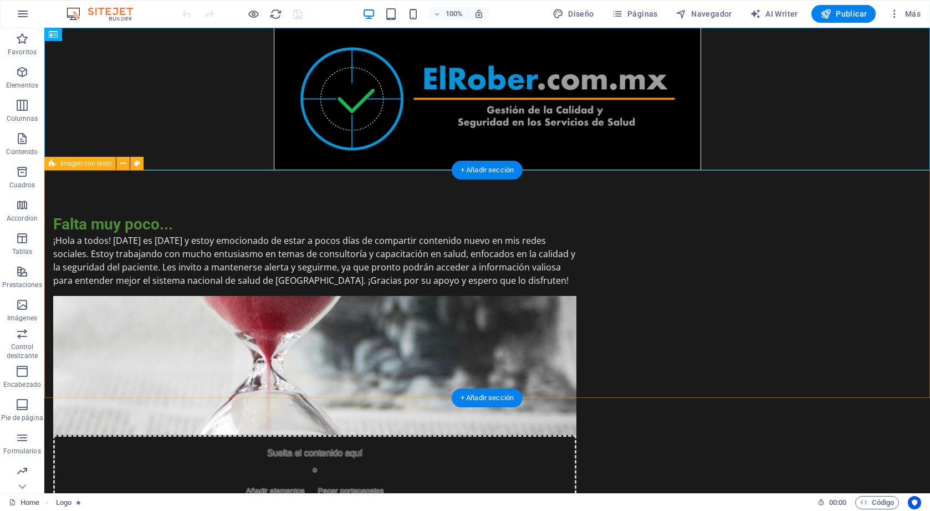
click at [811, 211] on div "Falta muy poco... ¡Hola a todos! Hoy es 5 de octubre de 2025 y estoy emocionado…" at bounding box center [487, 364] width 886 height 388
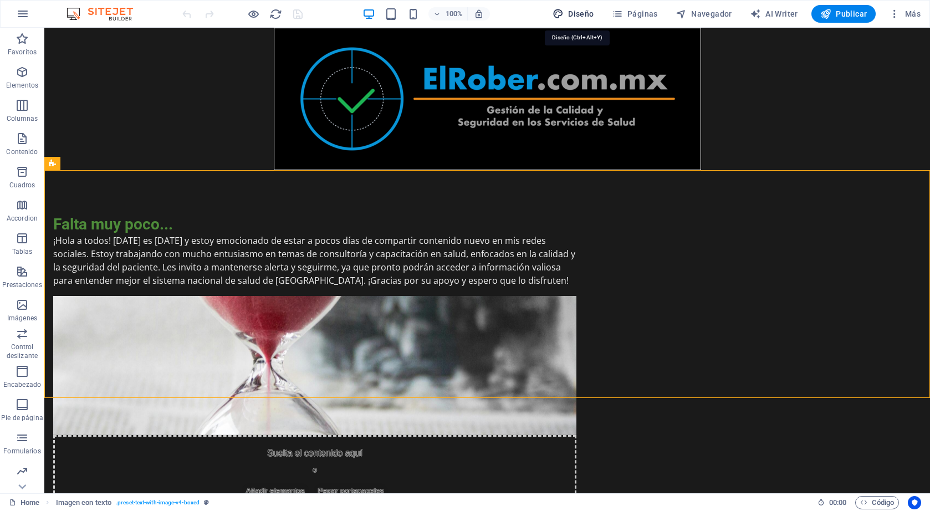
click at [580, 17] on span "Diseño" at bounding box center [574, 13] width 42 height 11
select select "px"
select select "200"
select select "px"
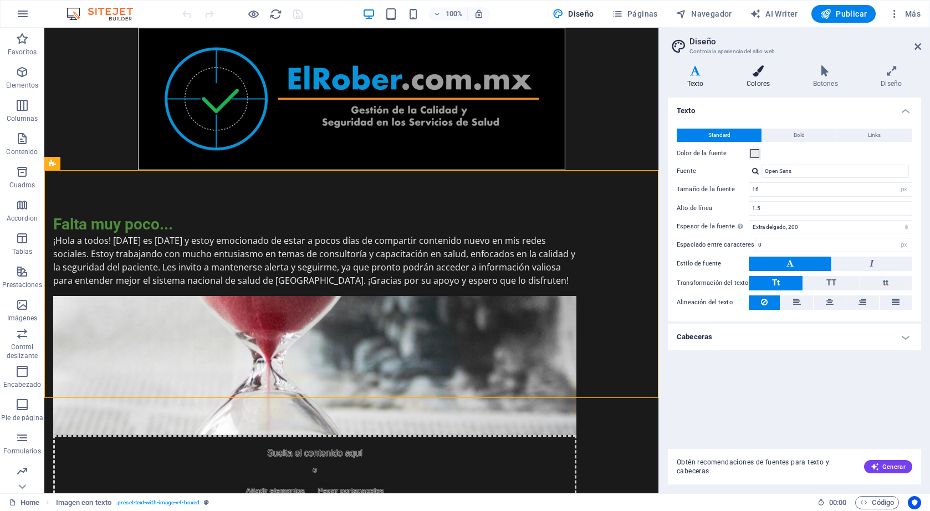
click at [760, 81] on h4 "Colores" at bounding box center [760, 76] width 67 height 23
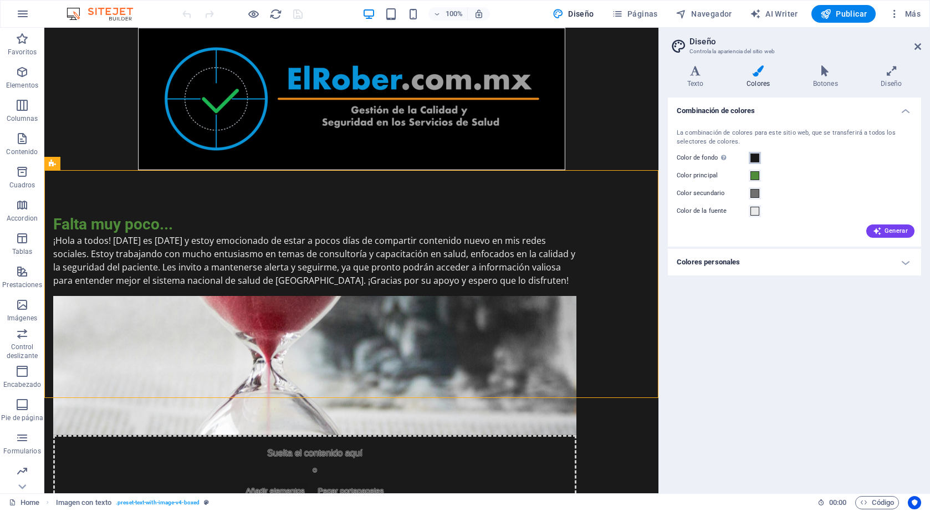
click at [754, 157] on span at bounding box center [755, 158] width 9 height 9
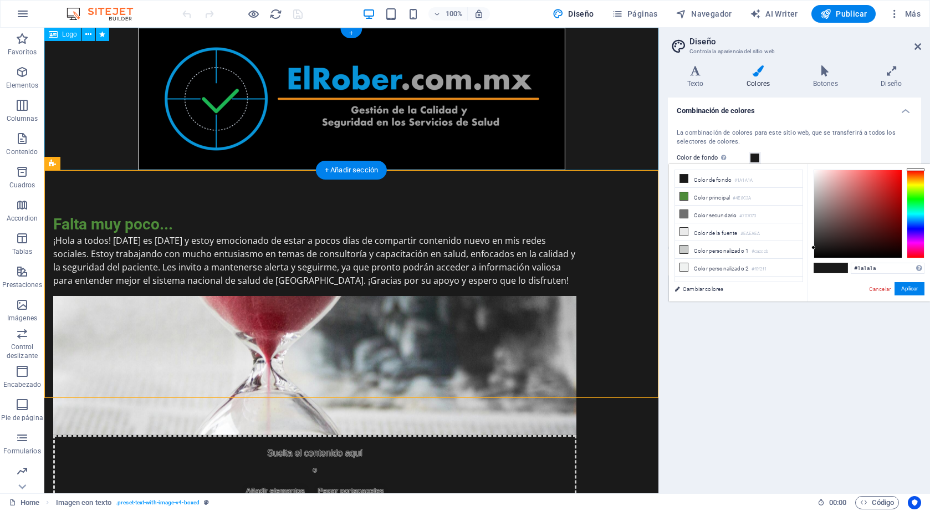
click at [557, 56] on div at bounding box center [351, 99] width 614 height 142
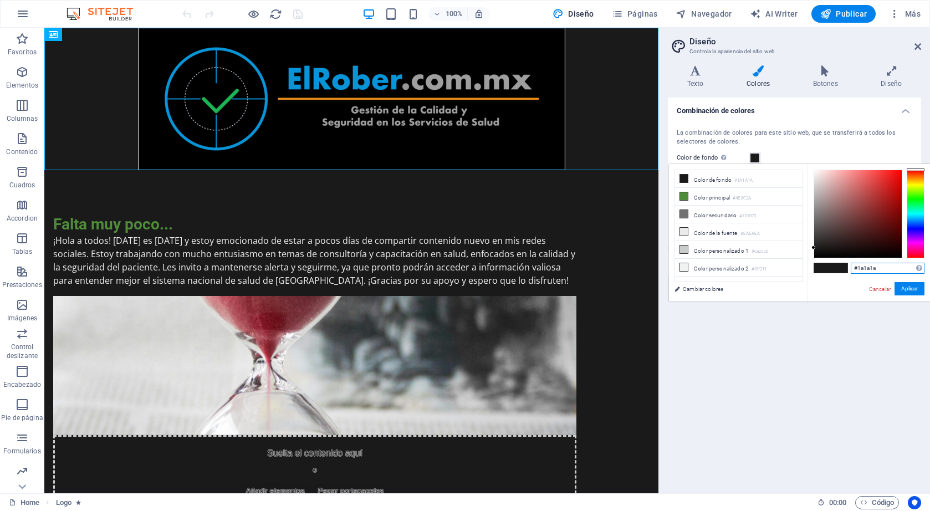
drag, startPoint x: 889, startPoint y: 268, endPoint x: 806, endPoint y: 262, distance: 82.8
click at [806, 262] on div "less Color de fondo #1A1A1A Color principal #4E8C3A Color secundario #707070 Co…" at bounding box center [799, 232] width 261 height 137
type input "#000000"
drag, startPoint x: 814, startPoint y: 248, endPoint x: 792, endPoint y: 286, distance: 44.0
click at [792, 286] on div "less Color de fondo #1A1A1A Color principal #4E8C3A Color secundario #707070 Co…" at bounding box center [799, 232] width 261 height 137
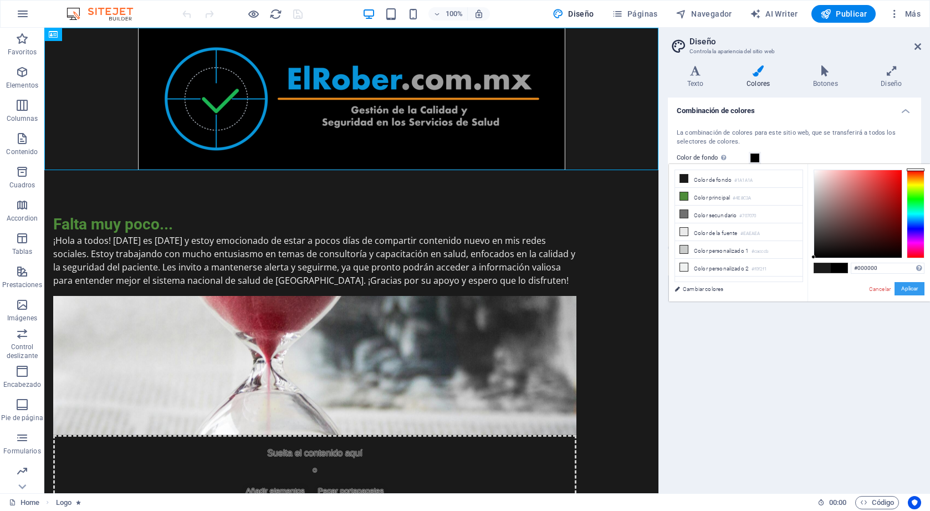
click at [916, 289] on button "Aplicar" at bounding box center [910, 288] width 30 height 13
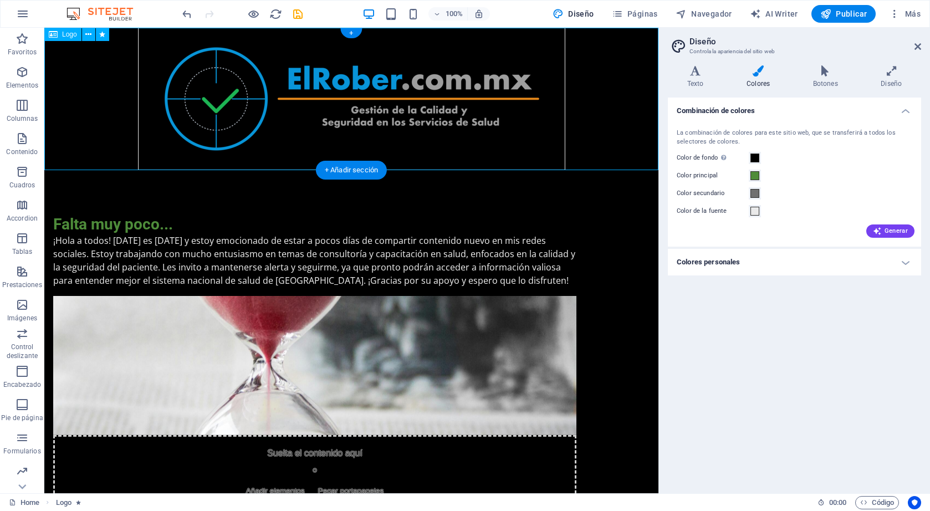
click at [601, 126] on div at bounding box center [351, 99] width 614 height 142
click at [416, 115] on div at bounding box center [351, 99] width 614 height 142
click at [68, 35] on span "Logo" at bounding box center [69, 34] width 15 height 7
click at [88, 34] on icon at bounding box center [88, 35] width 6 height 12
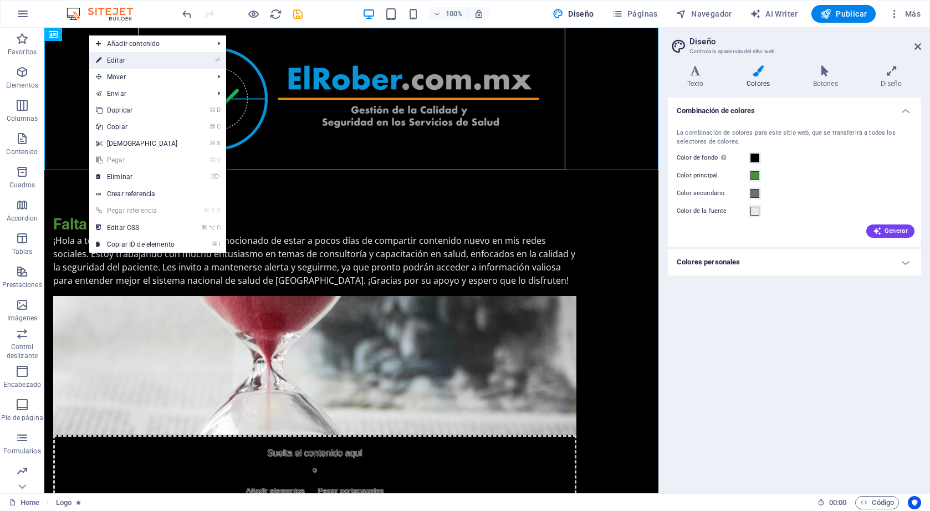
click at [126, 64] on link "⏎ Editar" at bounding box center [136, 60] width 95 height 17
select select "px"
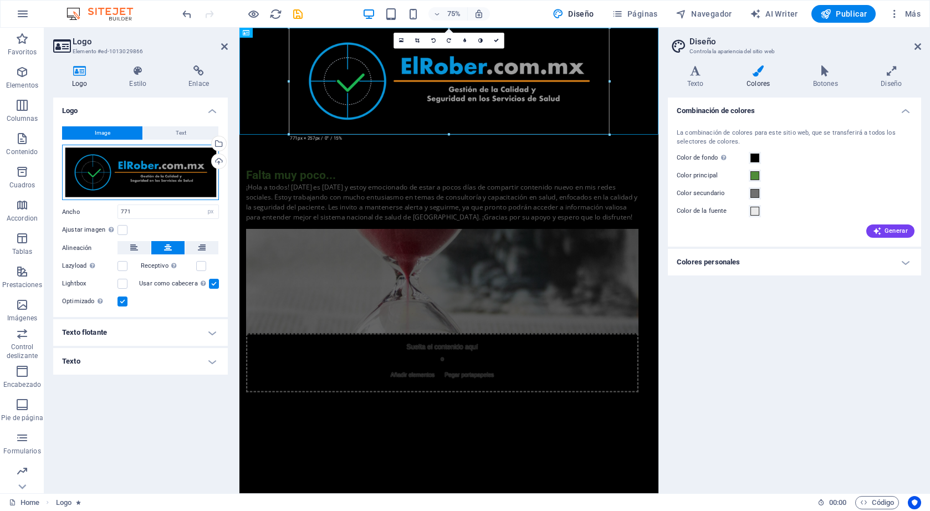
click at [142, 165] on div "Arrastra archivos aquí, haz clic para escoger archivos o selecciona archivos de…" at bounding box center [140, 173] width 157 height 56
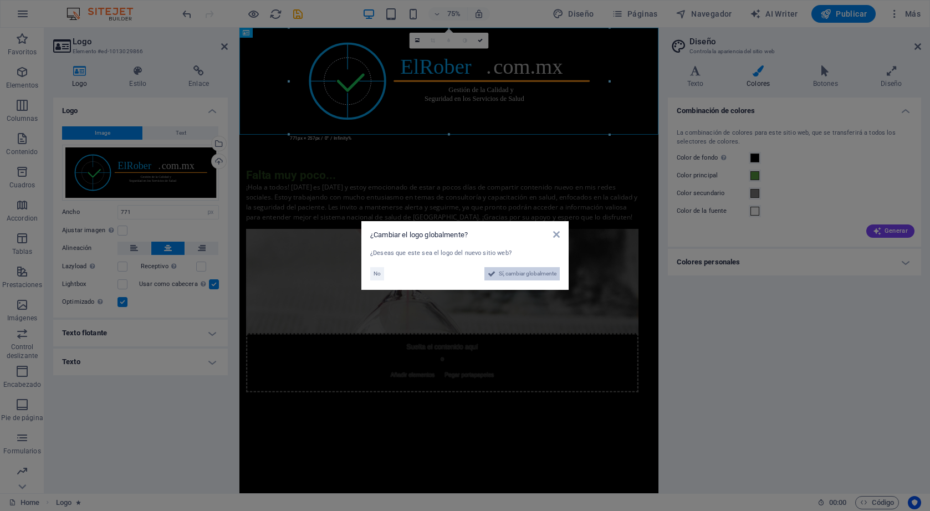
click at [550, 269] on span "Sí, cambiar globalmente" at bounding box center [528, 273] width 58 height 13
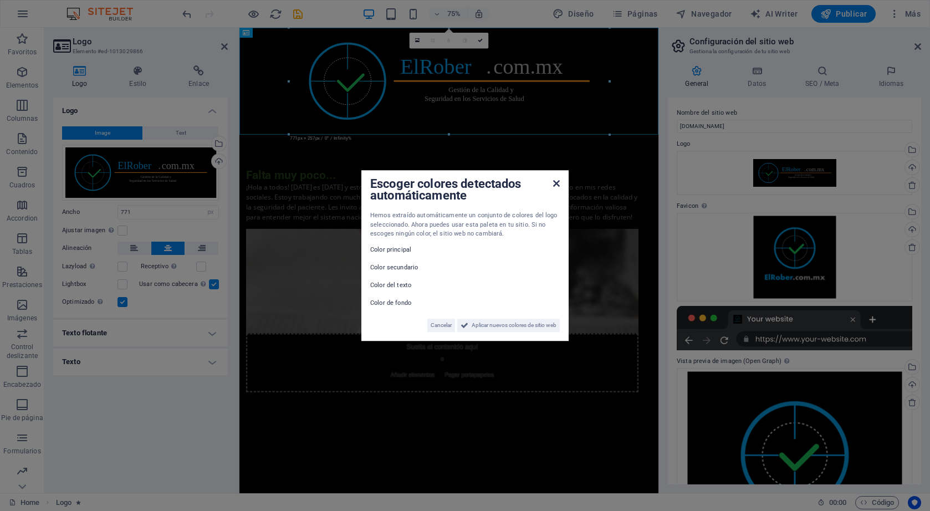
click at [555, 187] on icon at bounding box center [556, 183] width 7 height 9
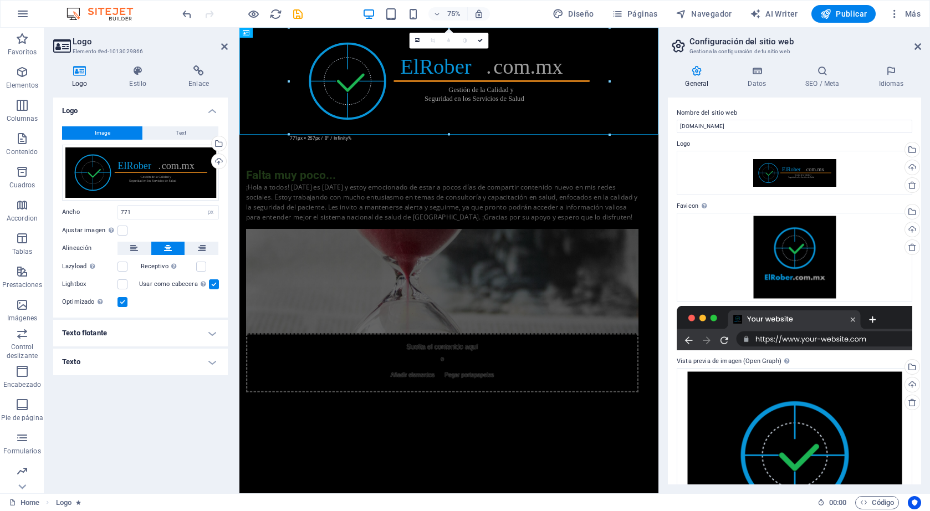
click at [675, 485] on html "Skip to main content Falta muy poco... ¡Hola a todos! [DATE] es [DATE] y estoy …" at bounding box center [518, 293] width 559 height 531
click at [509, 435] on html "Skip to main content Falta muy poco... ¡Hola a todos! [DATE] es [DATE] y estoy …" at bounding box center [518, 293] width 559 height 531
click at [843, 14] on span "Publicar" at bounding box center [843, 13] width 47 height 11
